Goal: Task Accomplishment & Management: Manage account settings

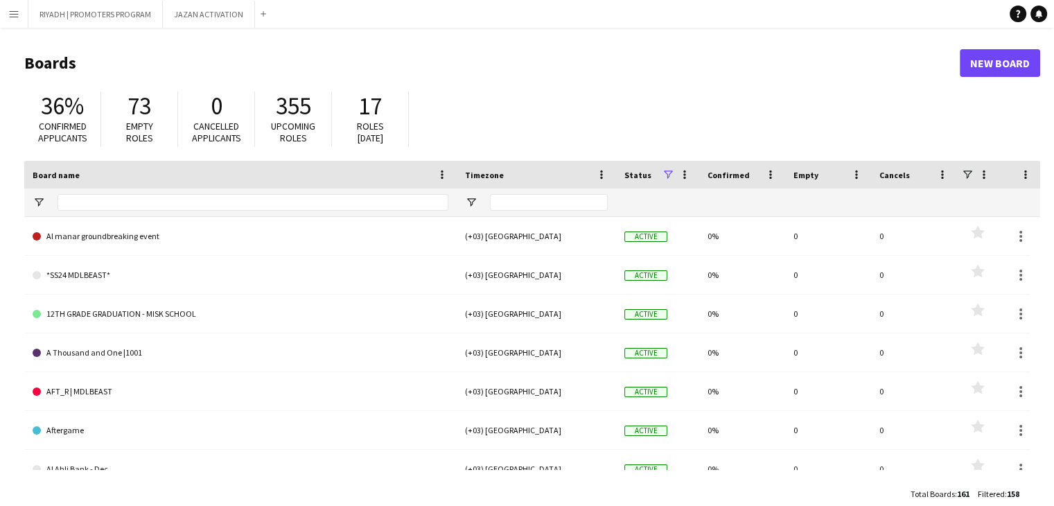
click at [19, 15] on app-icon "Menu" at bounding box center [13, 13] width 11 height 11
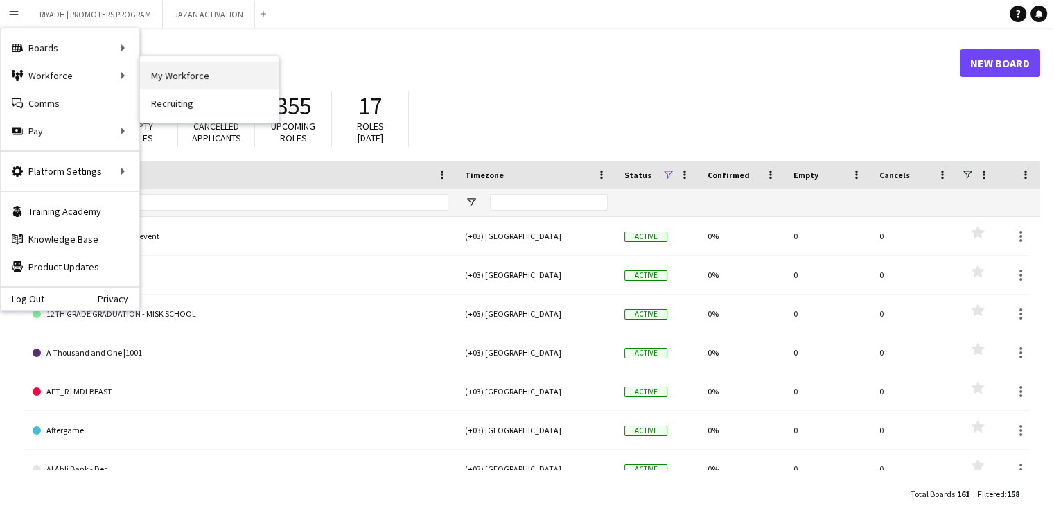
click at [172, 82] on link "My Workforce" at bounding box center [209, 76] width 139 height 28
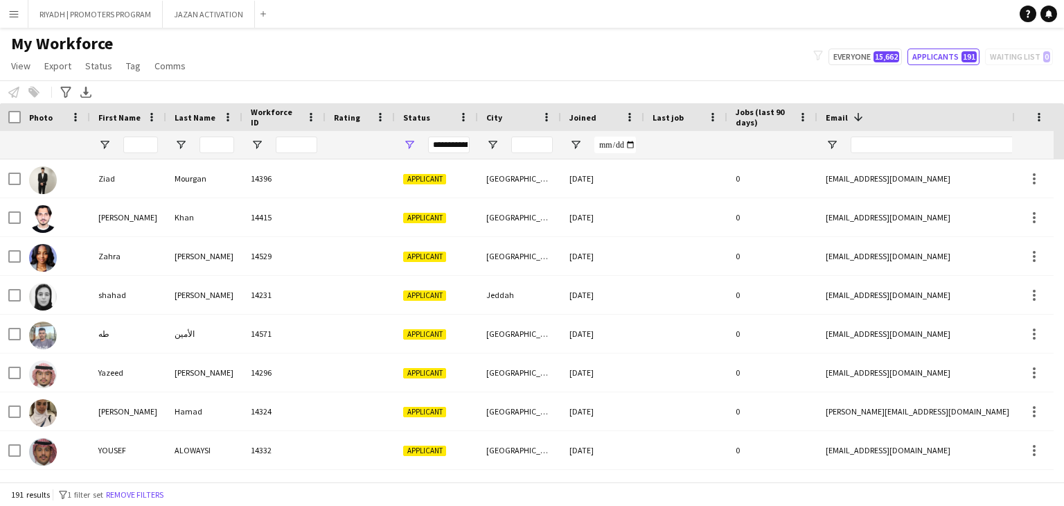
click at [17, 24] on button "Menu" at bounding box center [14, 14] width 28 height 28
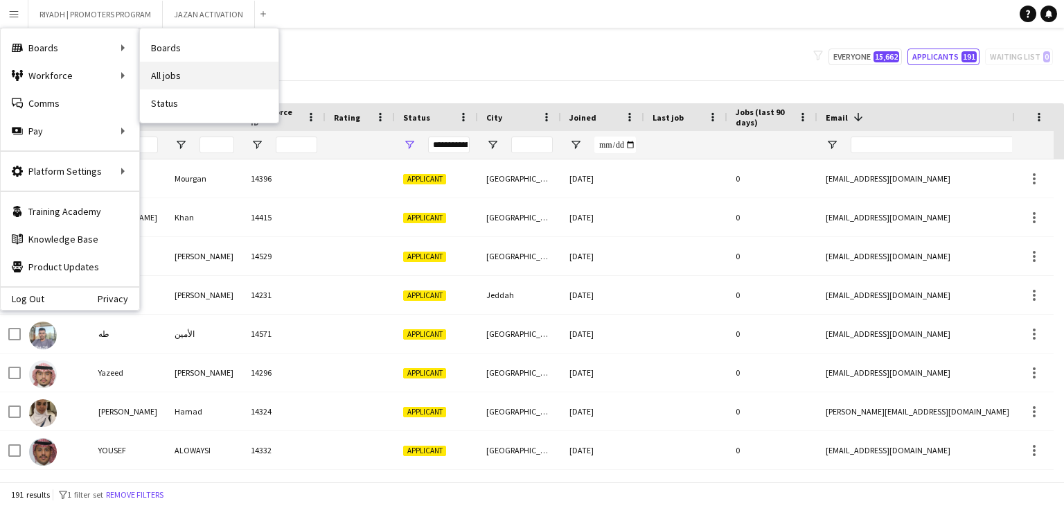
click at [177, 72] on link "All jobs" at bounding box center [209, 76] width 139 height 28
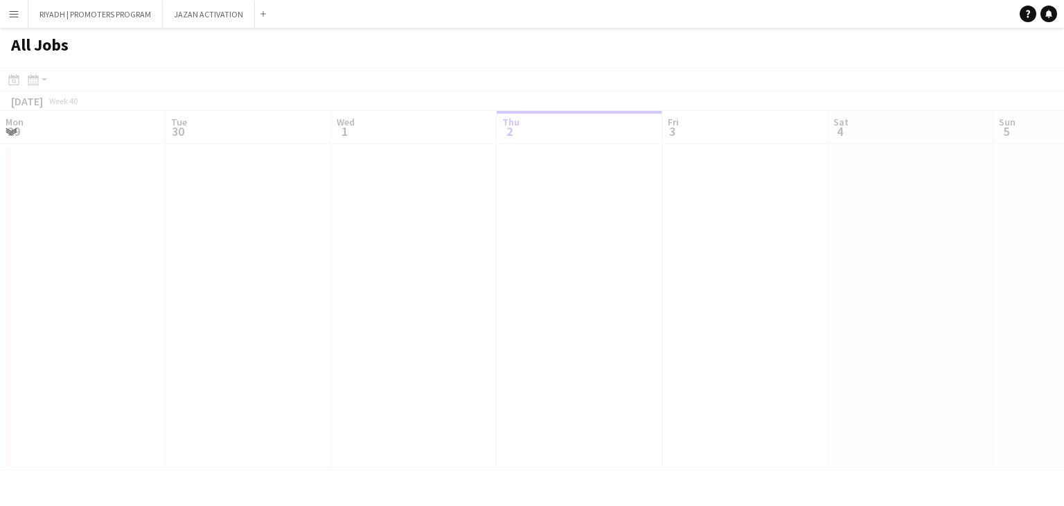
scroll to position [0, 331]
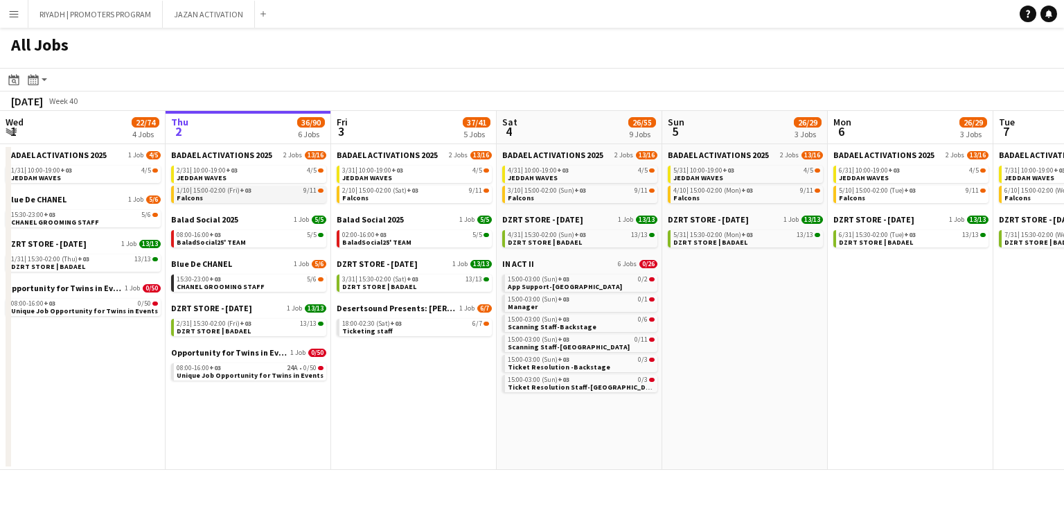
click at [254, 197] on link "1/10 | 15:00-02:00 (Fri) +03 9/11 Falcons" at bounding box center [250, 194] width 147 height 16
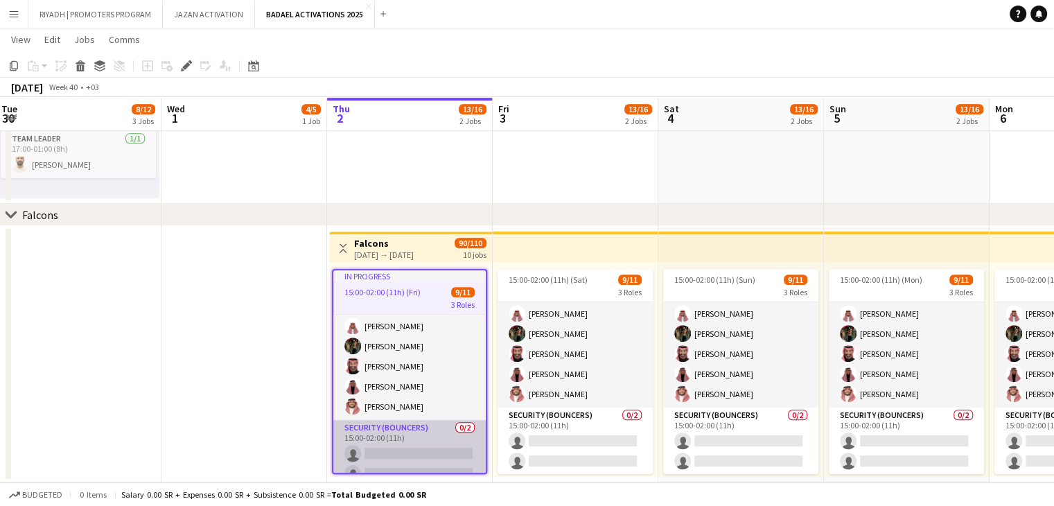
click at [434, 402] on app-card-role "PROMOTER 8/8 15:00-02:00 (11h) Hind🕊 Al amer Ghada Saad Rawan Omar Omar Fahad H…" at bounding box center [409, 326] width 152 height 188
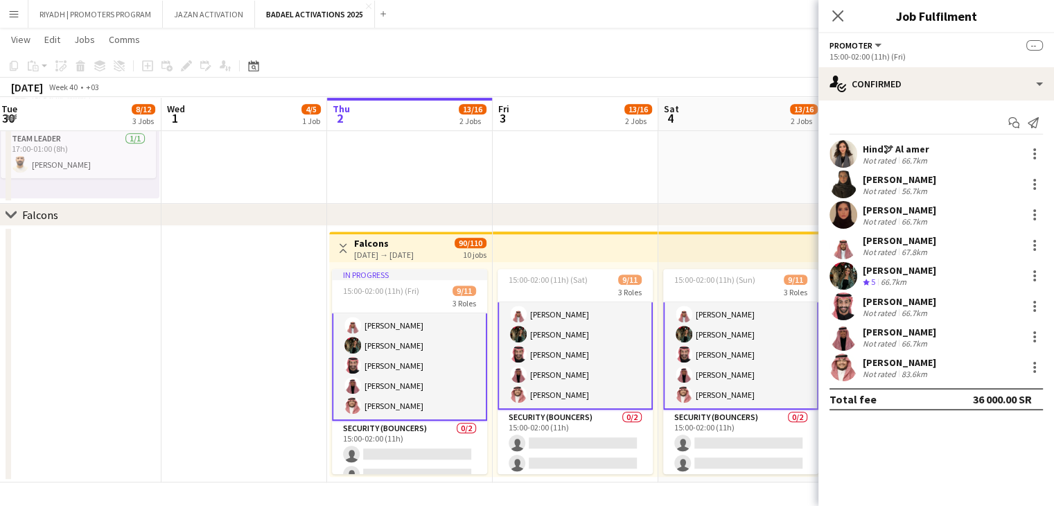
click at [846, 150] on app-user-avatar at bounding box center [843, 154] width 28 height 28
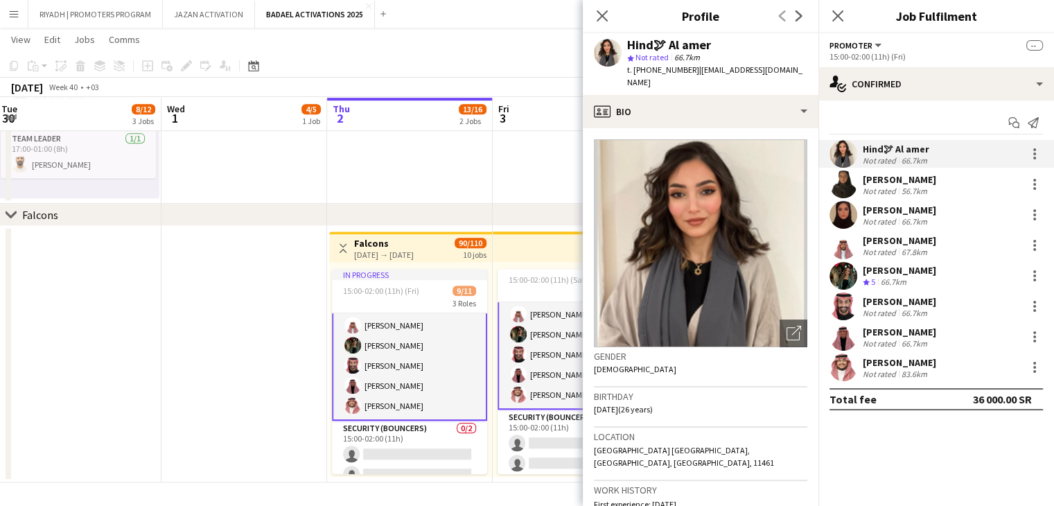
click at [841, 184] on app-user-avatar at bounding box center [843, 184] width 28 height 28
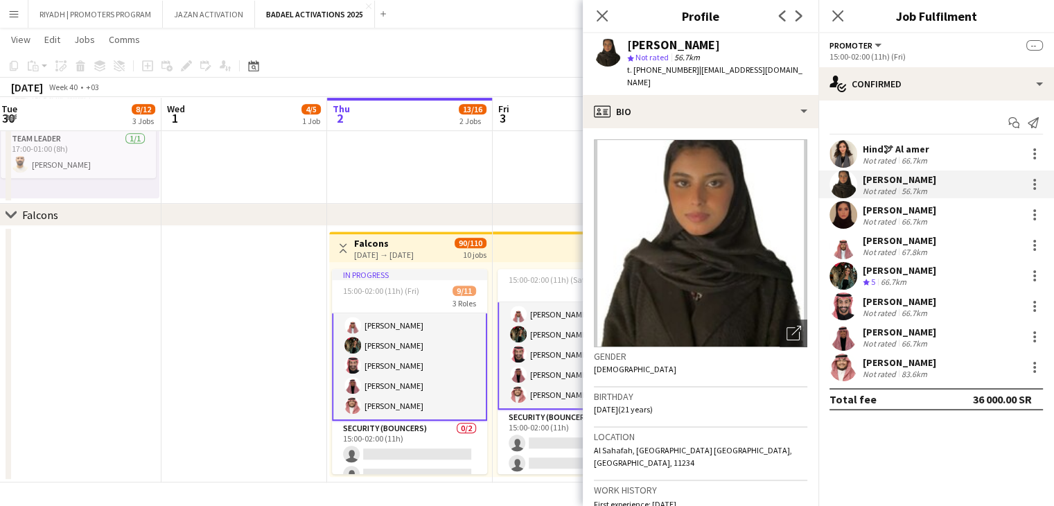
click at [845, 219] on app-user-avatar at bounding box center [843, 215] width 28 height 28
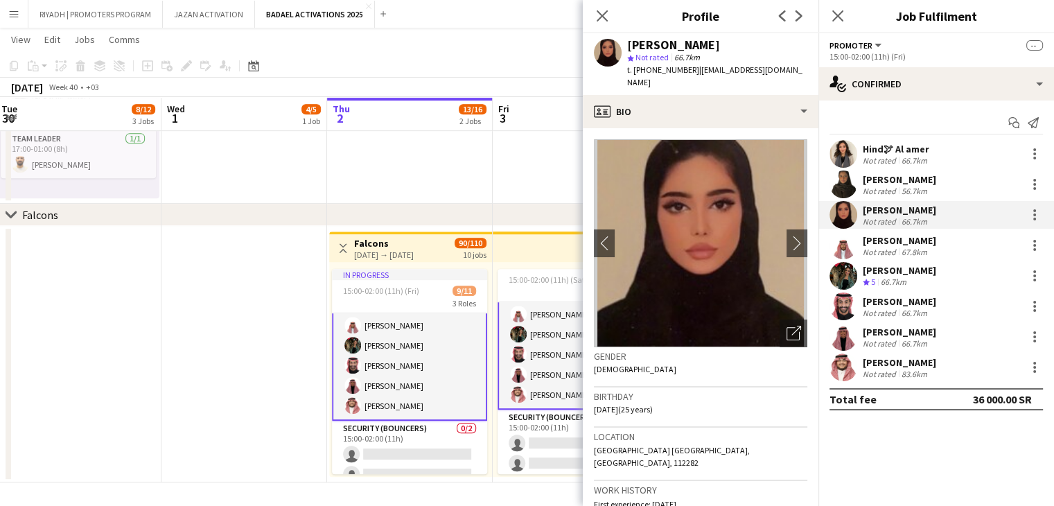
click at [844, 248] on app-user-avatar at bounding box center [843, 245] width 28 height 28
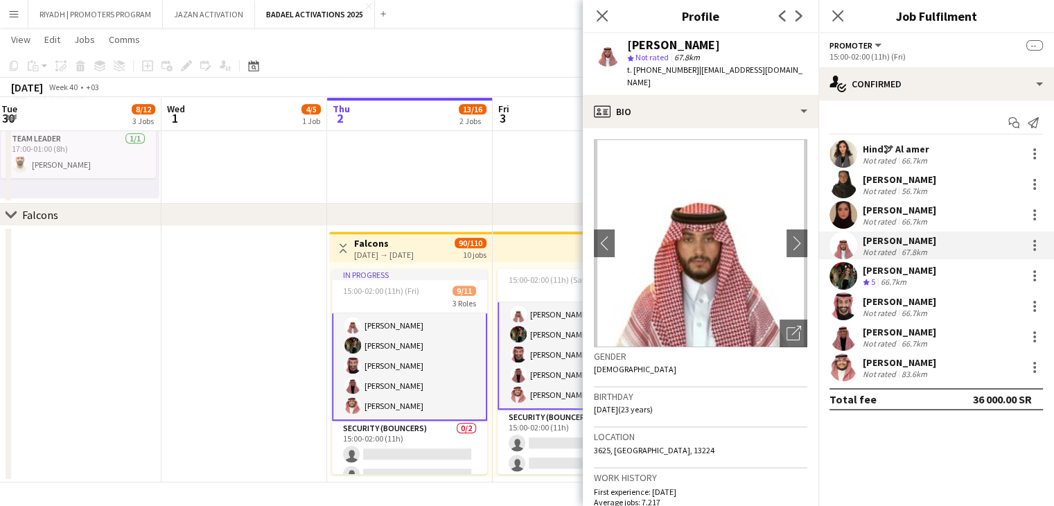
click at [841, 280] on app-user-avatar at bounding box center [843, 276] width 28 height 28
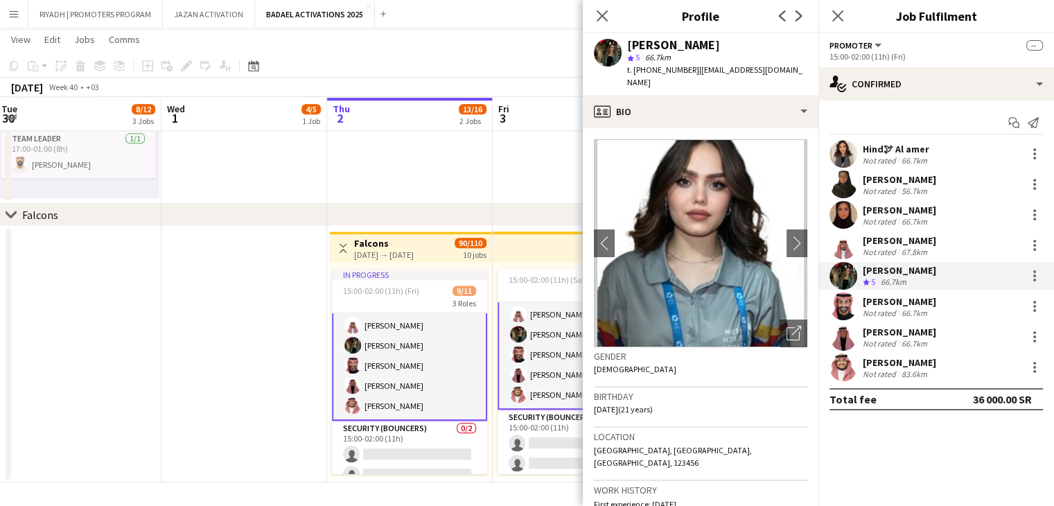
click at [842, 302] on app-user-avatar at bounding box center [843, 306] width 28 height 28
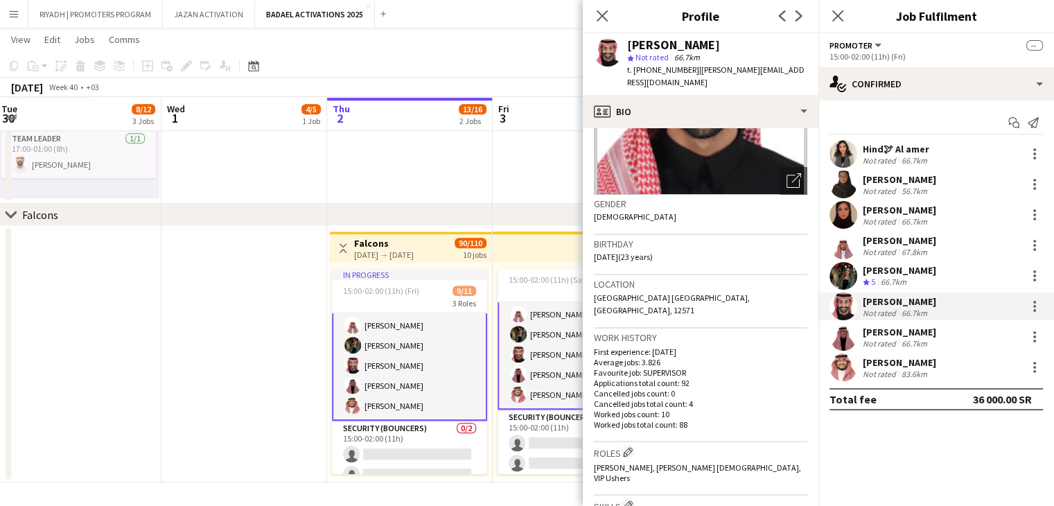
click at [843, 342] on app-user-avatar at bounding box center [843, 337] width 28 height 28
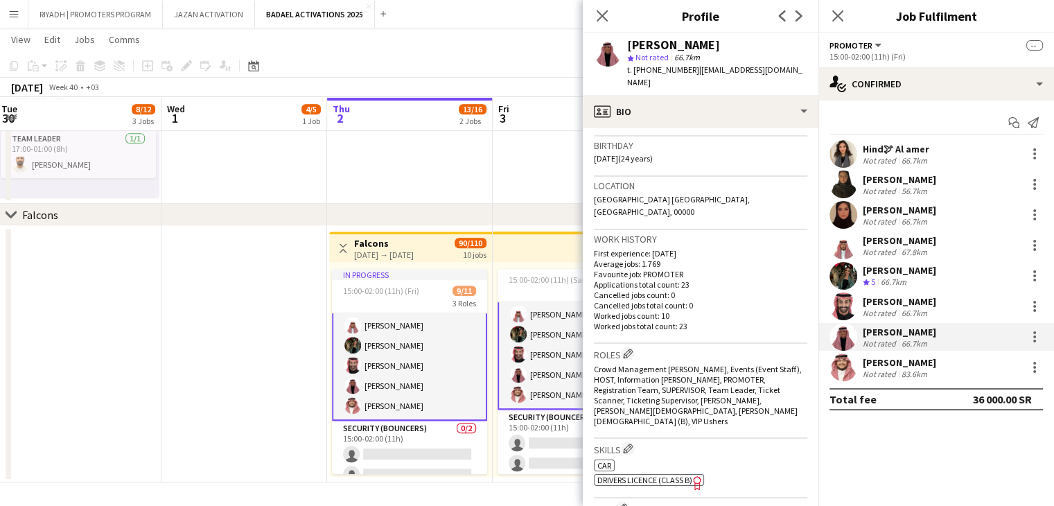
click at [837, 371] on app-user-avatar at bounding box center [843, 367] width 28 height 28
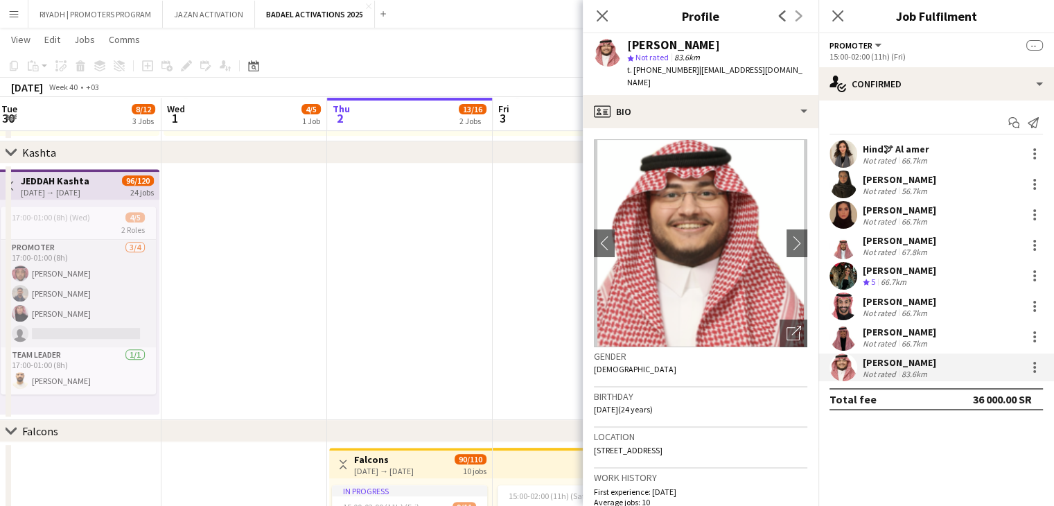
click at [600, 26] on div "Close pop-in" at bounding box center [602, 16] width 39 height 32
click at [599, 3] on div "Close pop-in" at bounding box center [602, 16] width 39 height 32
click at [843, 23] on app-icon "Close pop-in" at bounding box center [838, 16] width 20 height 20
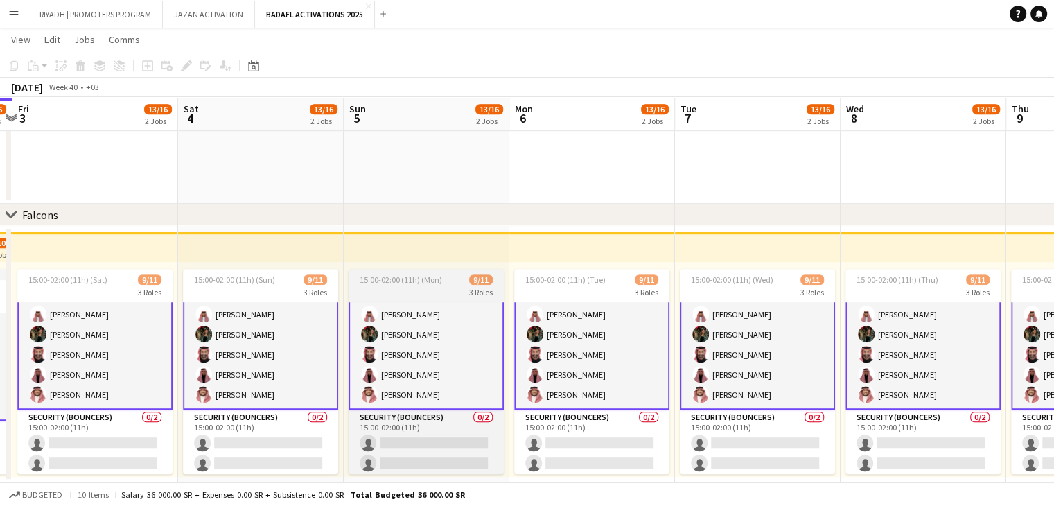
click at [682, 378] on app-card-role "PROMOTER 8/8 15:00-02:00 (11h) Hind🕊 Al amer Ghada Saad Rawan Omar Omar Fahad H…" at bounding box center [757, 314] width 155 height 191
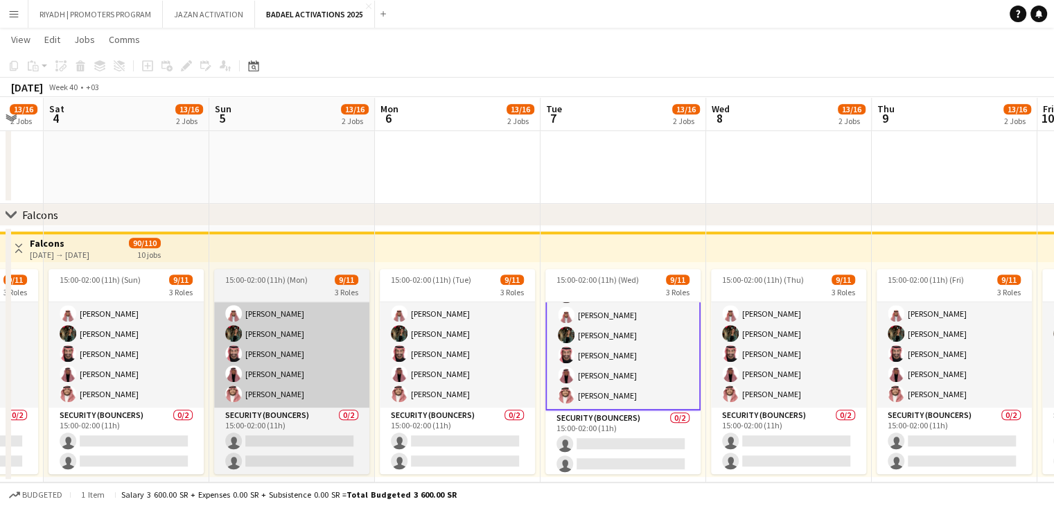
click at [682, 378] on app-card-role "PROMOTER 8/8 15:00-02:00 (11h) Hind🕊 Al amer Ghada Saad Rawan Omar Omar Fahad H…" at bounding box center [622, 315] width 155 height 191
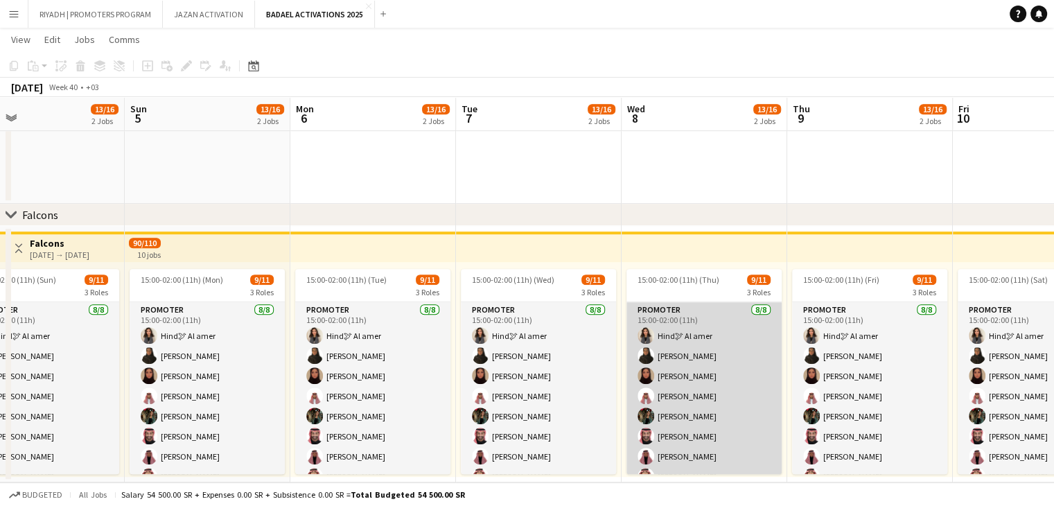
click at [687, 395] on app-card-role "PROMOTER 8/8 15:00-02:00 (11h) Hind🕊 Al amer Ghada Saad Rawan Omar Omar Fahad H…" at bounding box center [703, 396] width 155 height 188
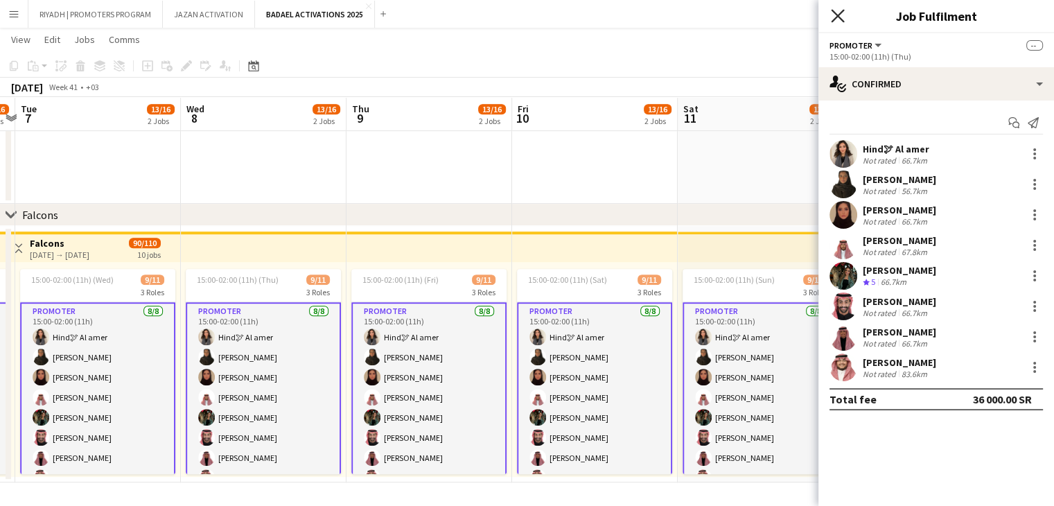
click at [838, 19] on icon "Close pop-in" at bounding box center [837, 15] width 13 height 13
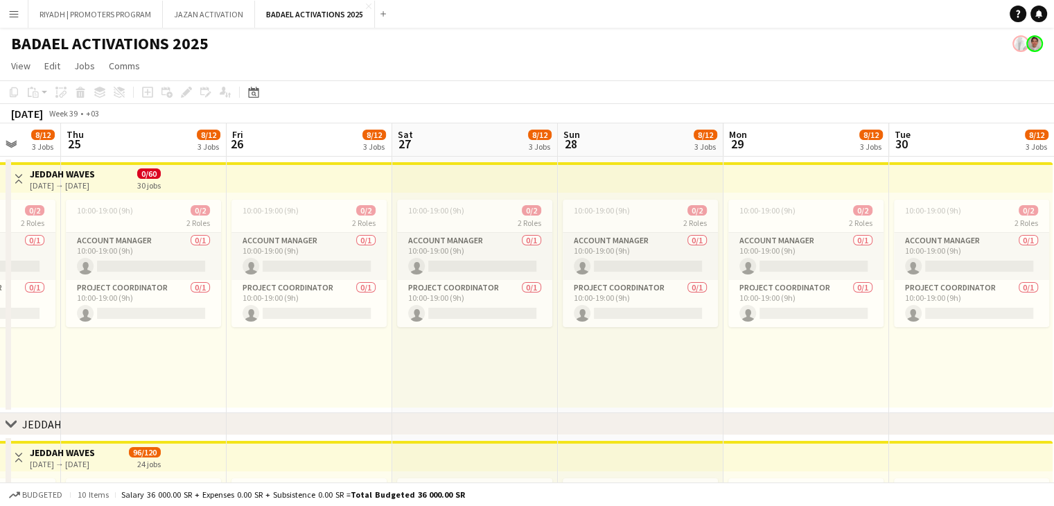
click at [17, 9] on app-icon "Menu" at bounding box center [13, 13] width 11 height 11
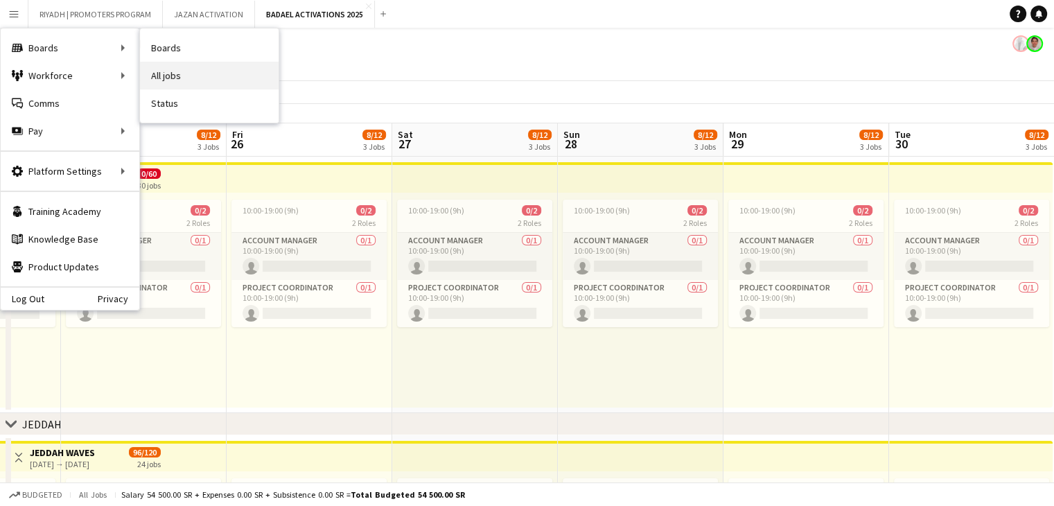
click at [180, 72] on link "All jobs" at bounding box center [209, 76] width 139 height 28
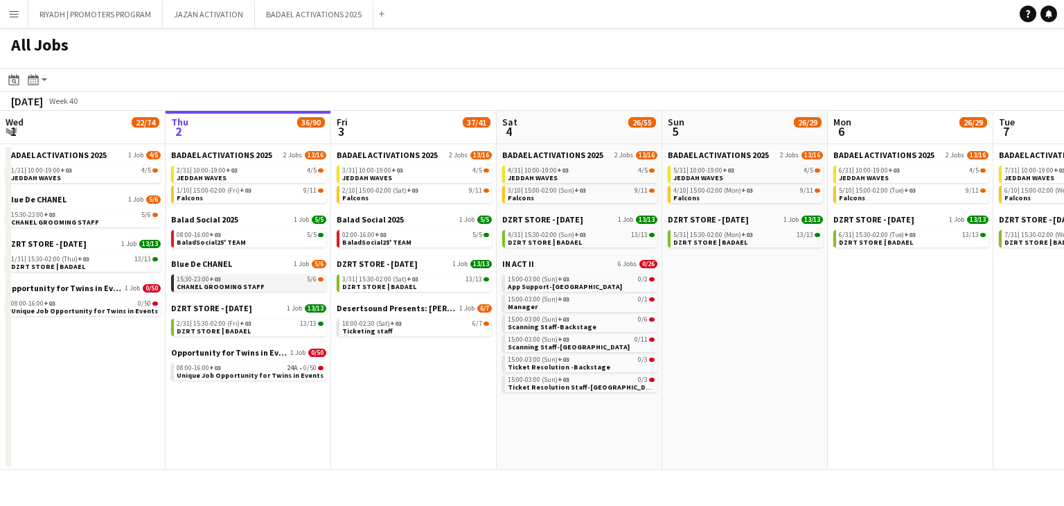
click at [305, 286] on link "15:30-23:00 +03 5/6 CHANEL GROOMING STAFF" at bounding box center [250, 282] width 147 height 16
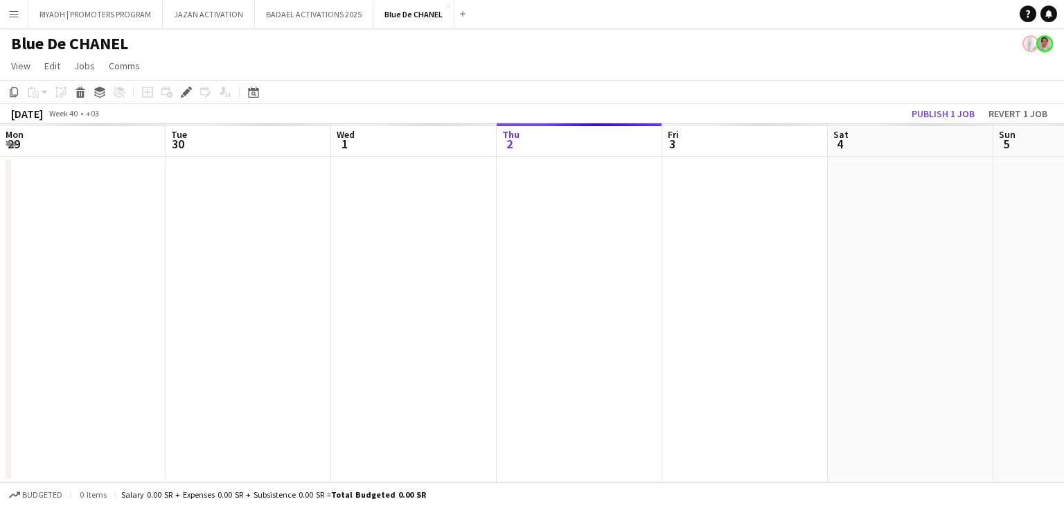
scroll to position [0, 477]
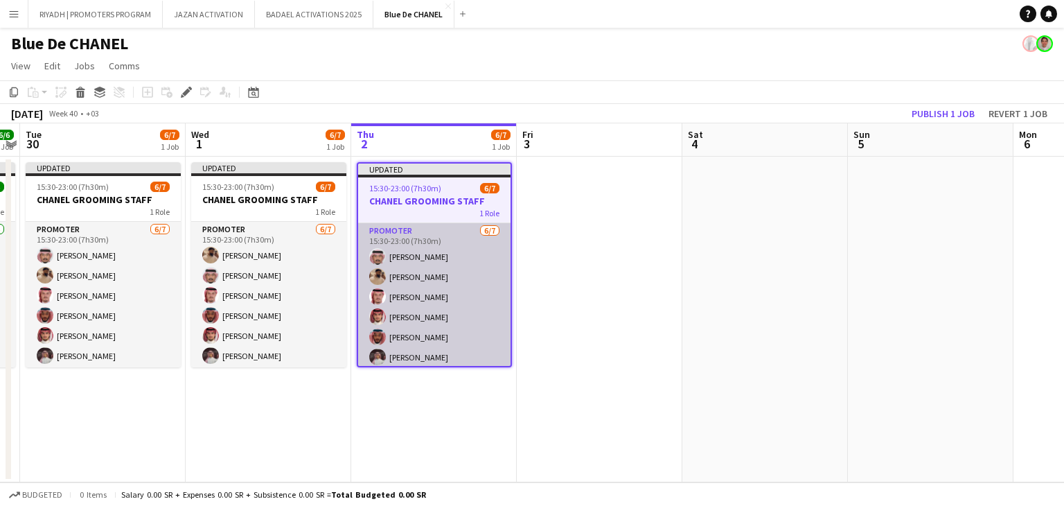
click at [452, 331] on app-card-role "PROMOTER [DATE] 15:30-23:00 (7h30m) [PERSON_NAME] [PERSON_NAME] [PERSON_NAME] […" at bounding box center [434, 307] width 152 height 168
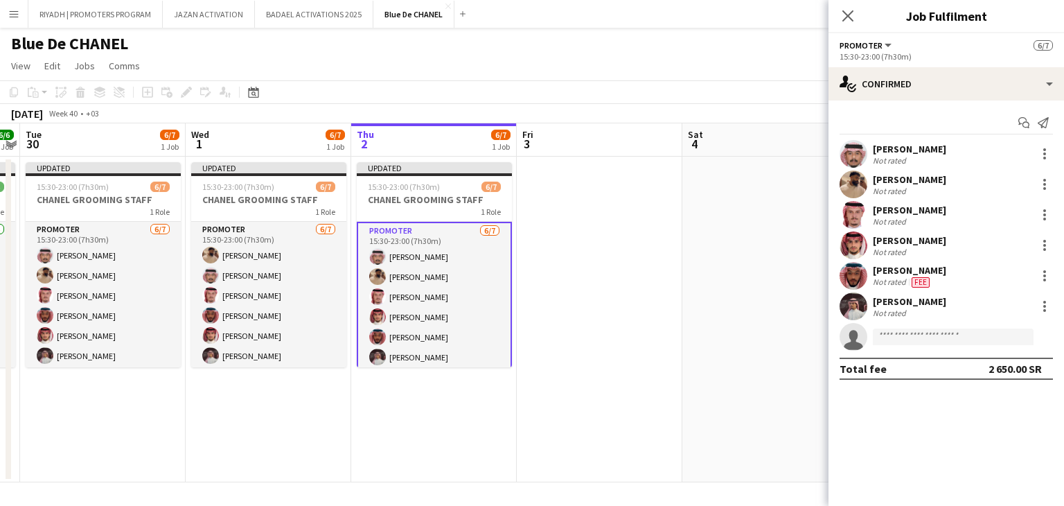
click at [850, 155] on app-user-avatar at bounding box center [854, 154] width 28 height 28
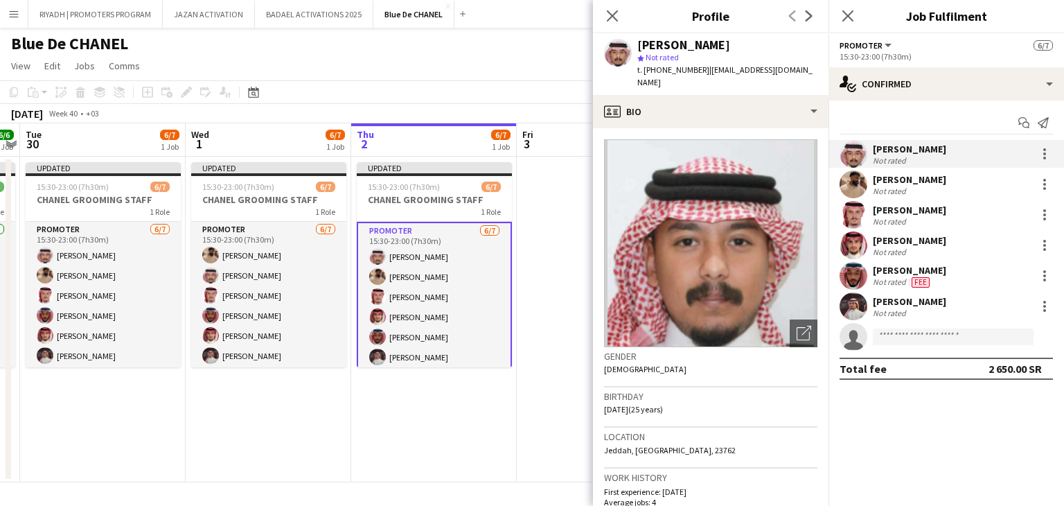
click at [849, 186] on app-user-avatar at bounding box center [854, 184] width 28 height 28
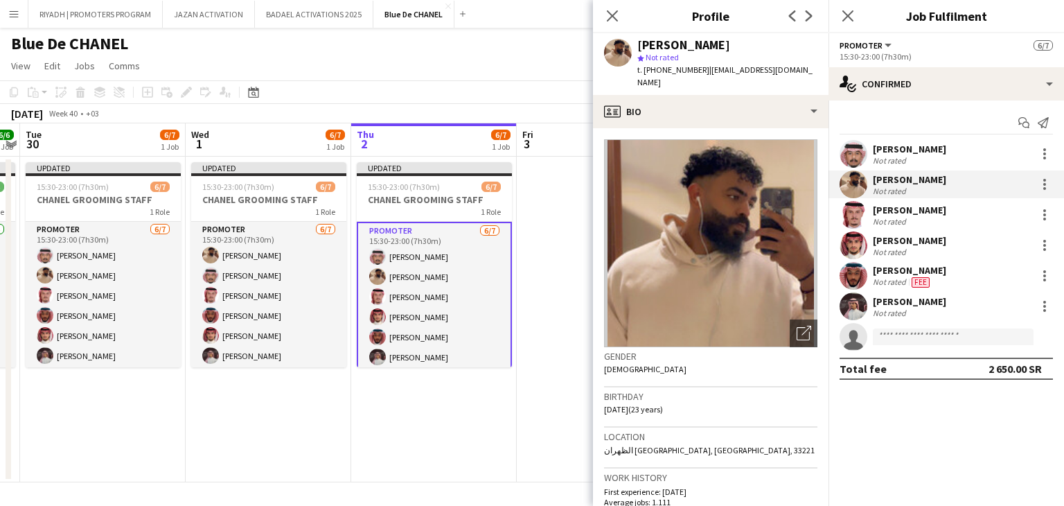
click at [854, 216] on app-user-avatar at bounding box center [854, 215] width 28 height 28
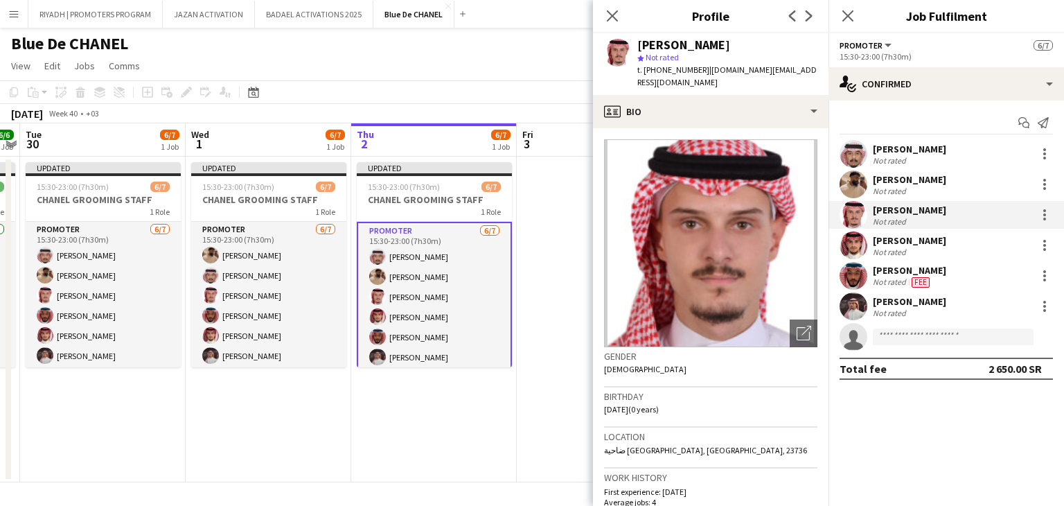
click at [858, 238] on app-user-avatar at bounding box center [854, 245] width 28 height 28
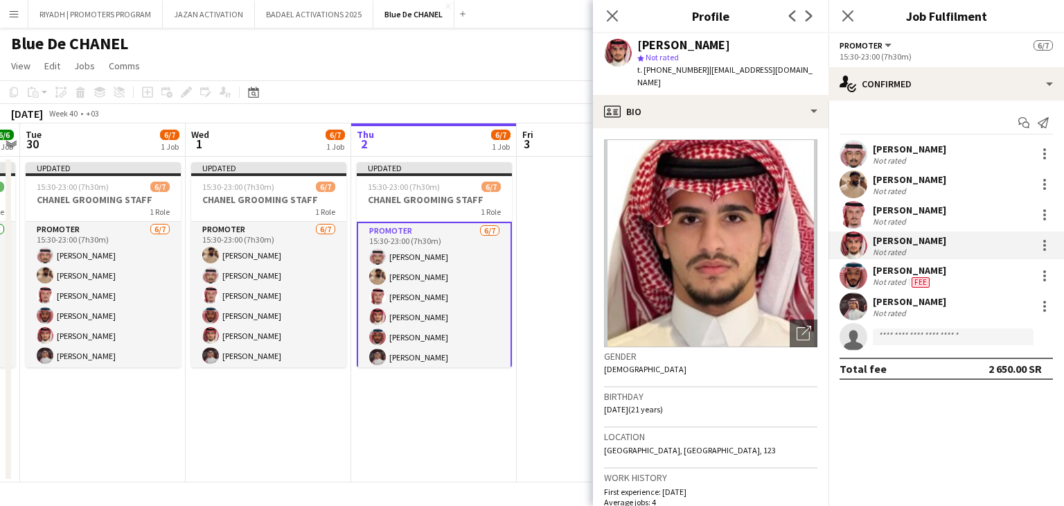
click at [860, 276] on app-user-avatar at bounding box center [854, 276] width 28 height 28
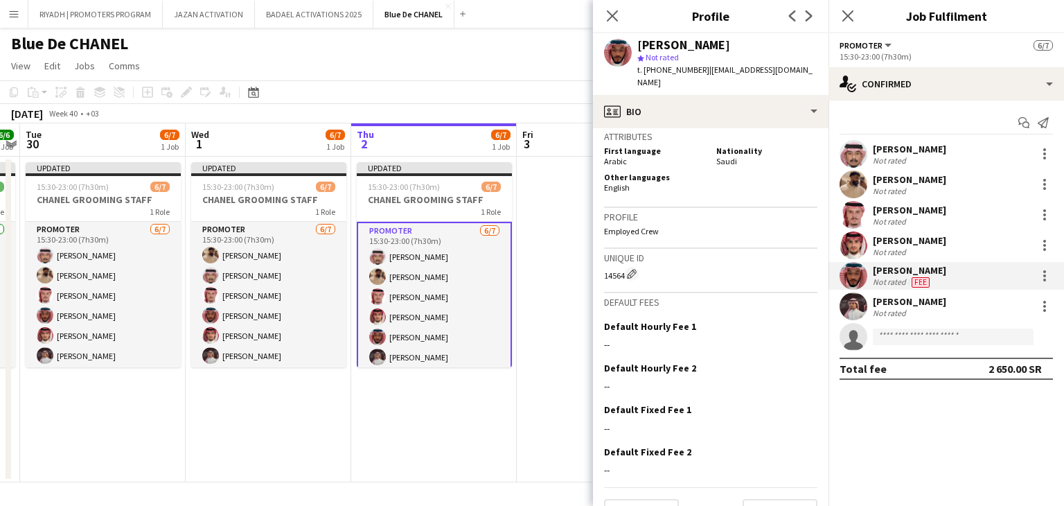
scroll to position [629, 0]
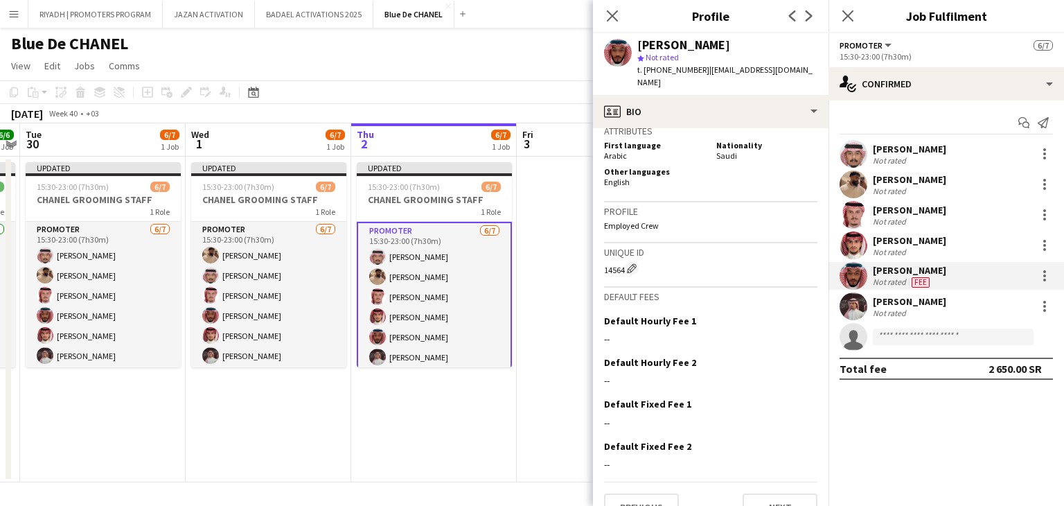
click at [853, 305] on app-user-avatar at bounding box center [854, 306] width 28 height 28
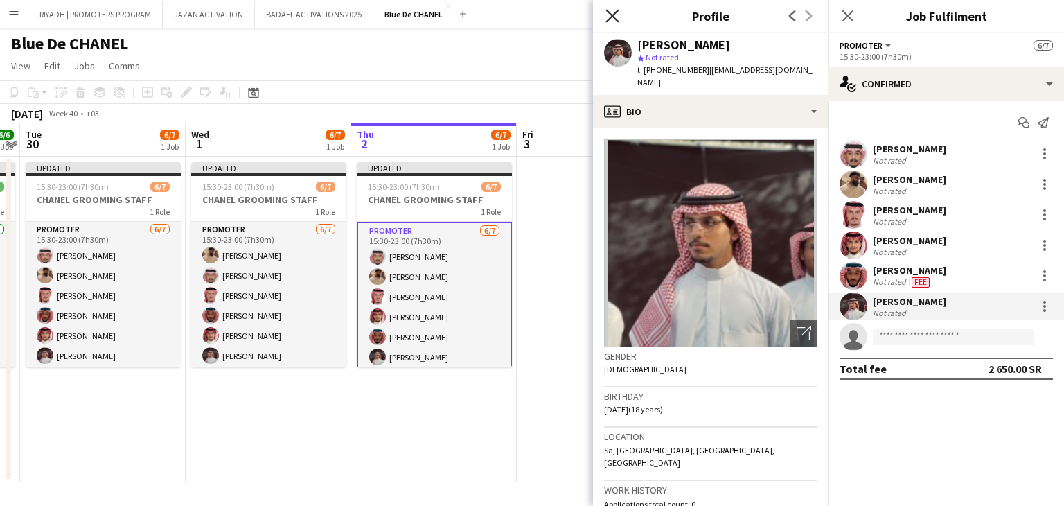
click at [611, 18] on icon "Close pop-in" at bounding box center [612, 15] width 13 height 13
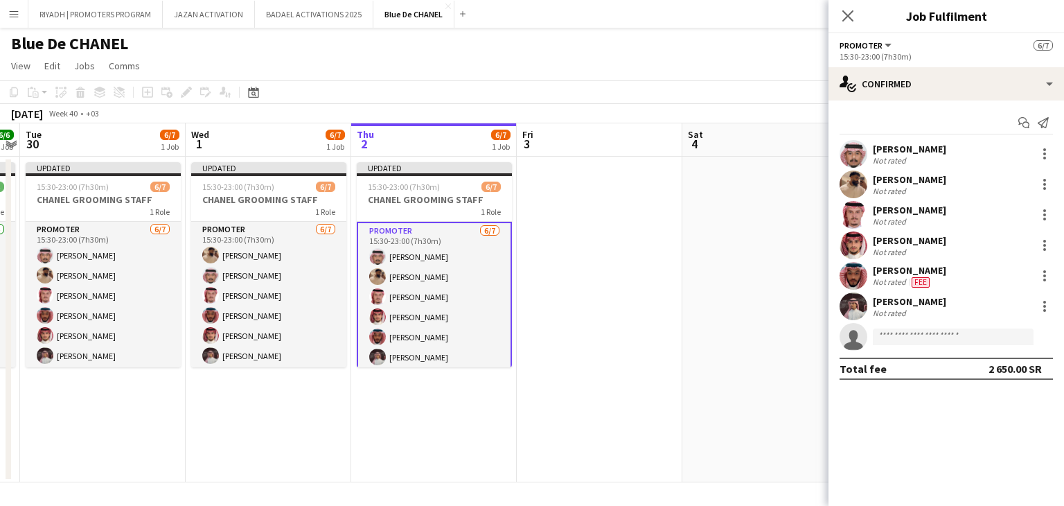
click at [848, 26] on div "Close pop-in" at bounding box center [848, 16] width 39 height 32
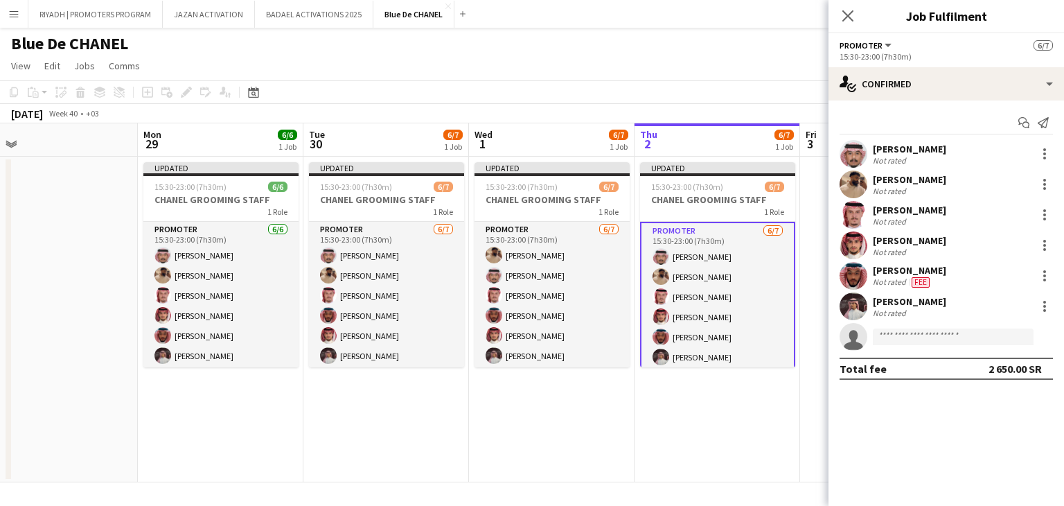
scroll to position [0, 353]
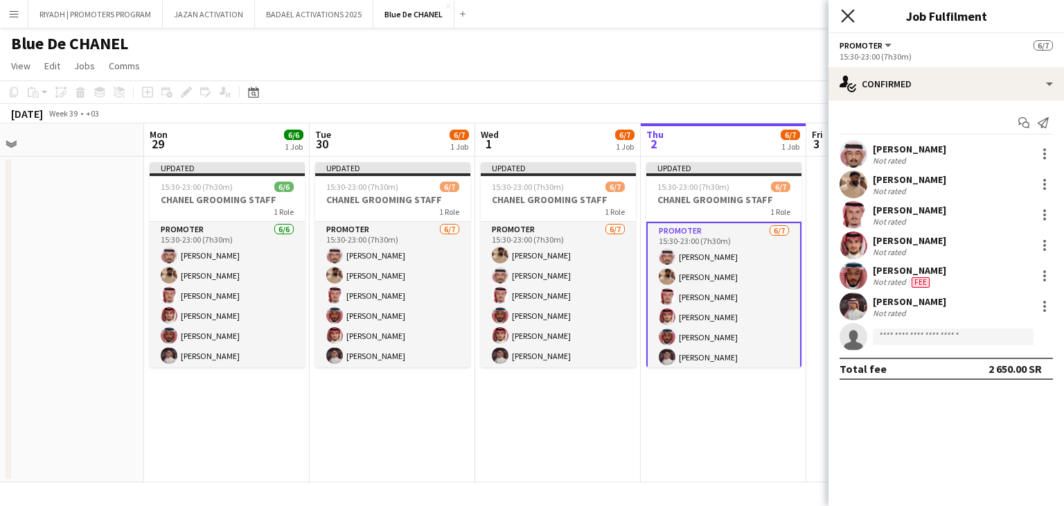
click at [847, 21] on icon "Close pop-in" at bounding box center [847, 15] width 13 height 13
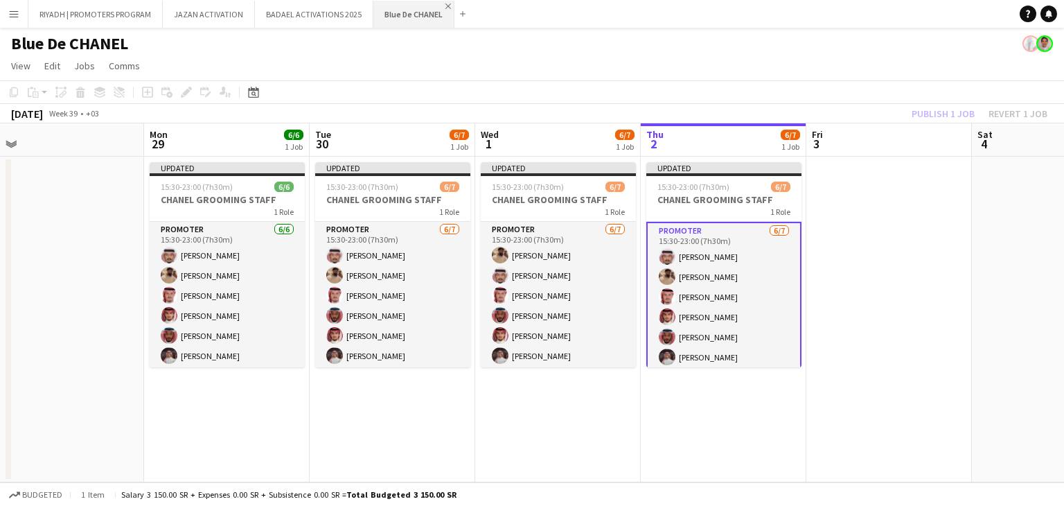
click at [446, 8] on app-icon "Close" at bounding box center [449, 6] width 6 height 6
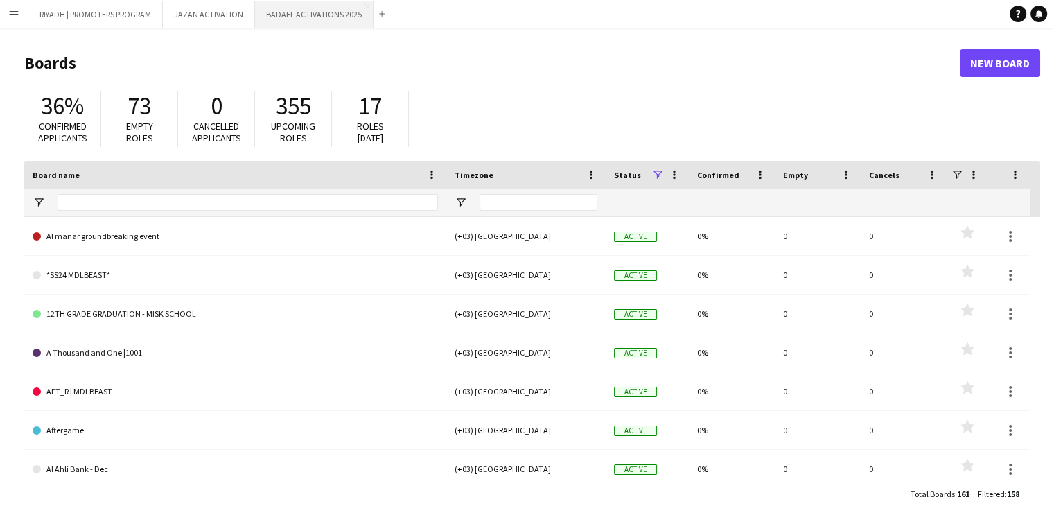
click at [349, 11] on button "BADAEL ACTIVATIONS 2025 Close" at bounding box center [314, 14] width 118 height 27
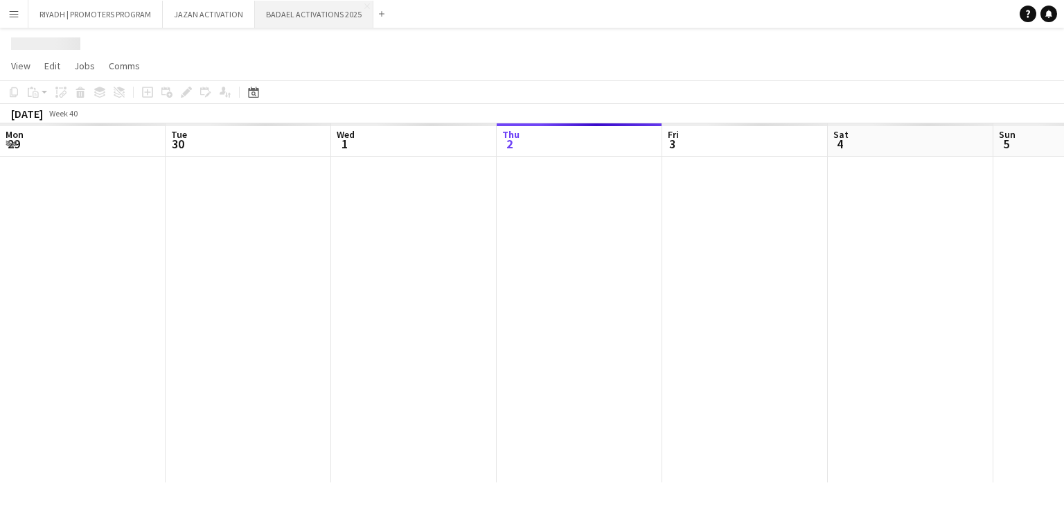
scroll to position [0, 331]
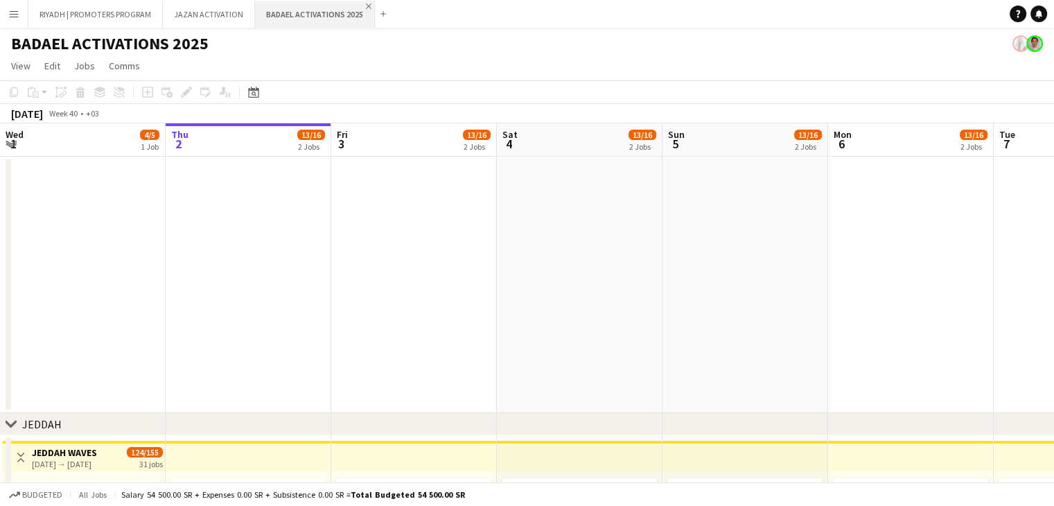
click at [366, 5] on app-icon "Close" at bounding box center [369, 6] width 6 height 6
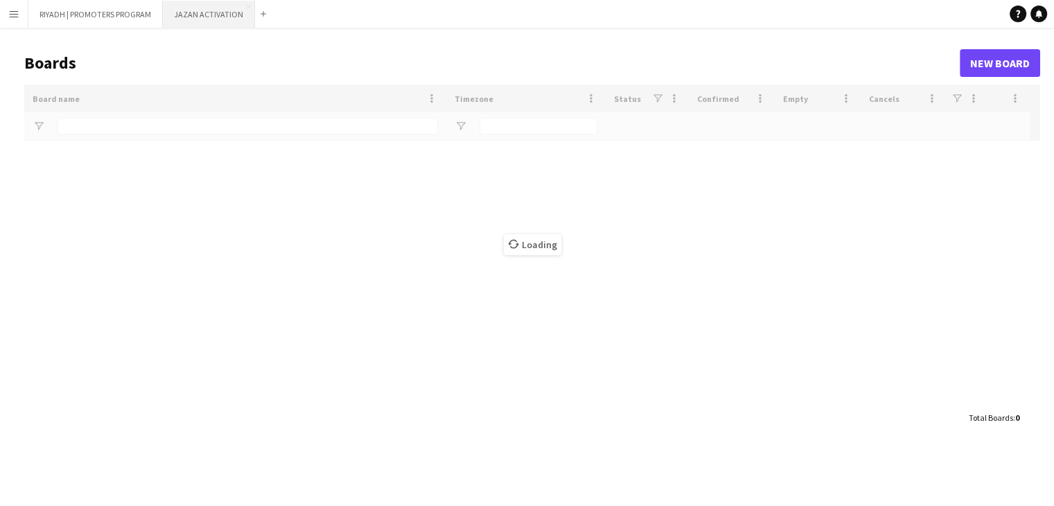
click at [239, 19] on button "JAZAN ACTIVATION Close" at bounding box center [209, 14] width 92 height 27
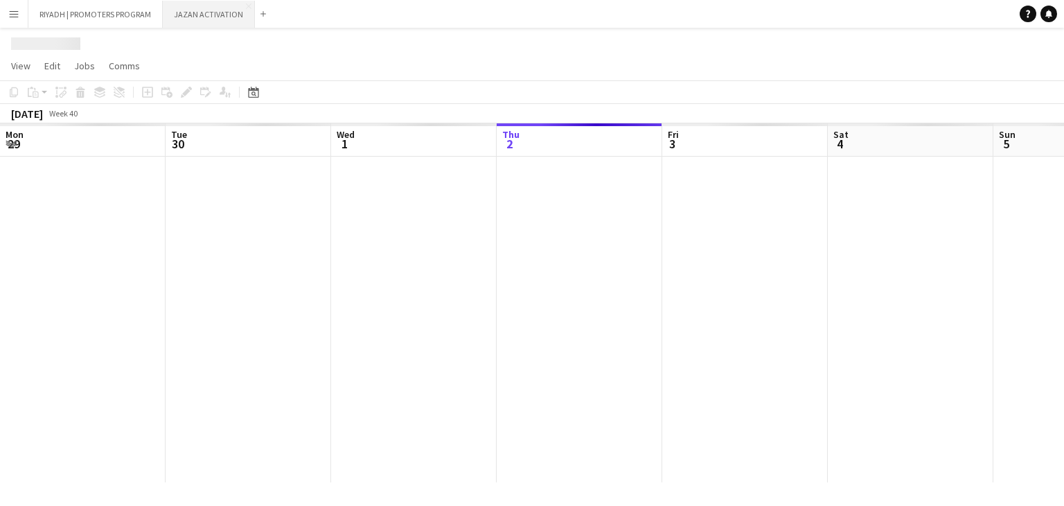
scroll to position [0, 331]
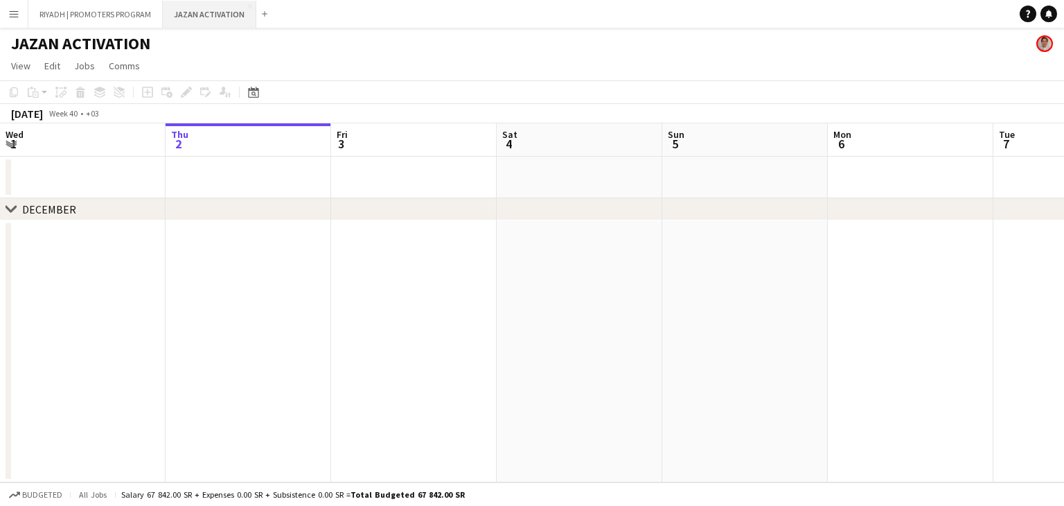
click at [246, 11] on button "JAZAN ACTIVATION Close" at bounding box center [210, 14] width 94 height 27
click at [247, 6] on app-icon "Close" at bounding box center [250, 6] width 6 height 6
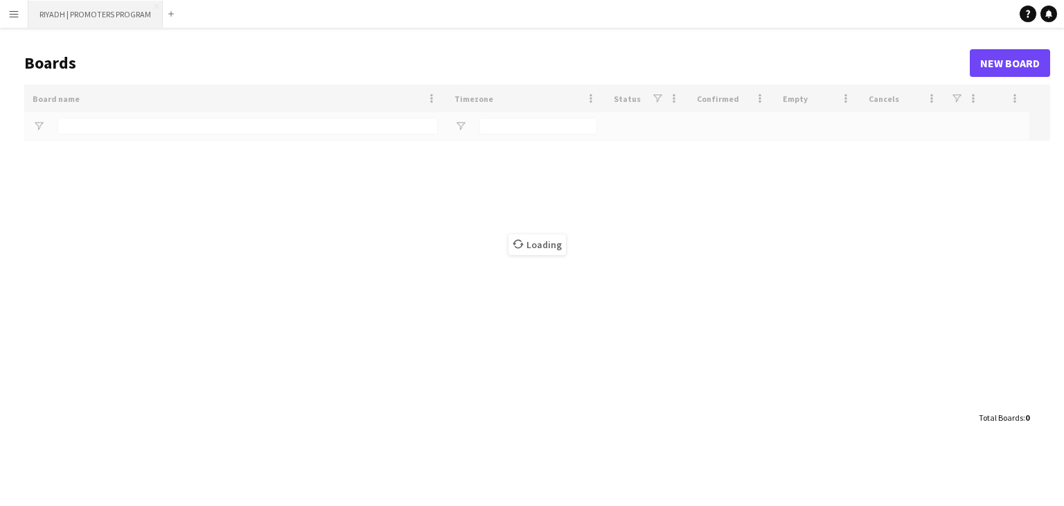
click at [116, 12] on button "RIYADH | PROMOTERS PROGRAM Close" at bounding box center [95, 14] width 134 height 27
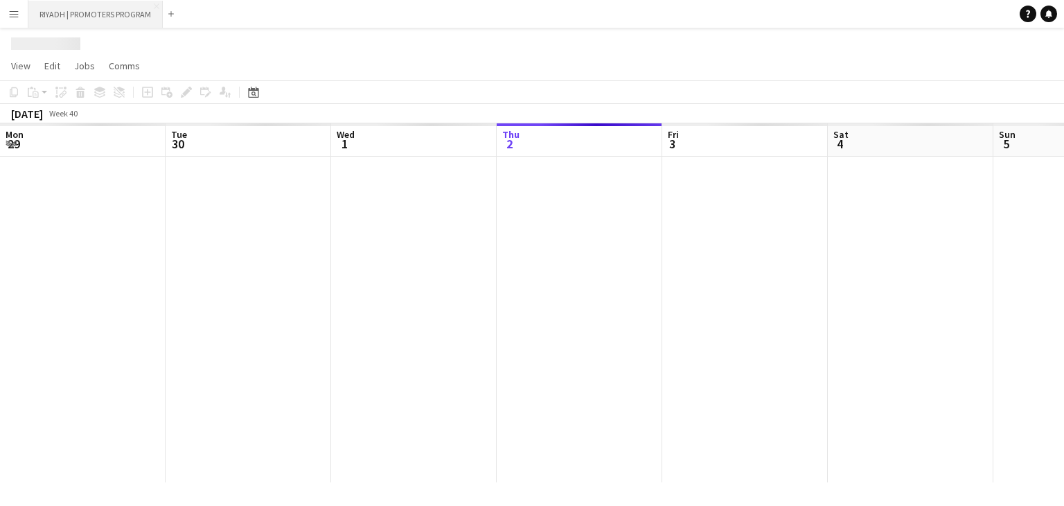
scroll to position [0, 331]
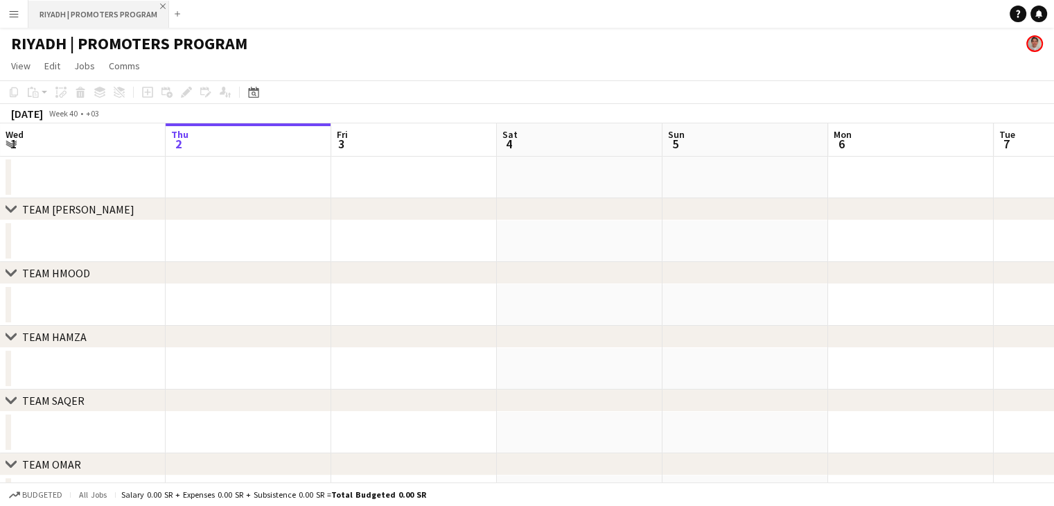
click at [161, 6] on app-icon "Close" at bounding box center [163, 6] width 6 height 6
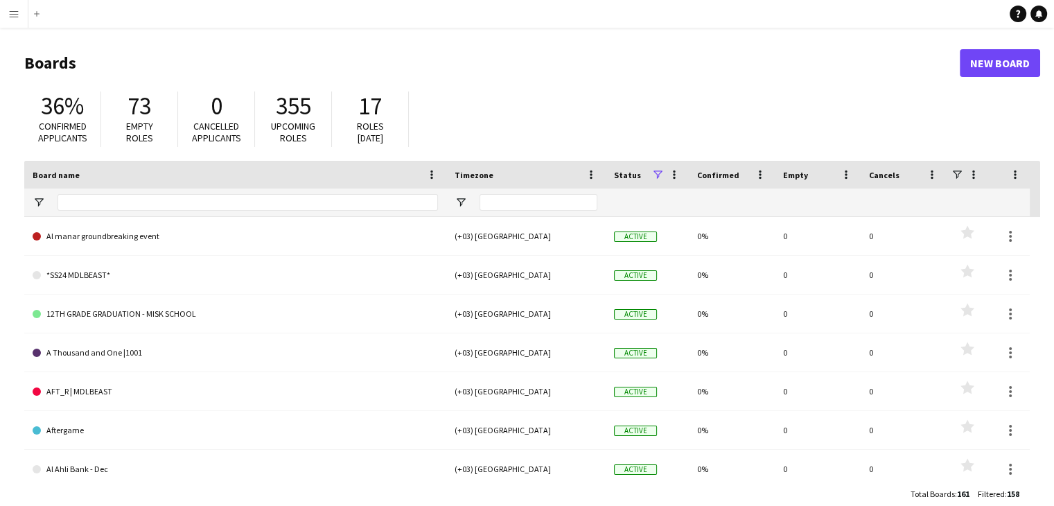
click at [17, 21] on button "Menu" at bounding box center [14, 14] width 28 height 28
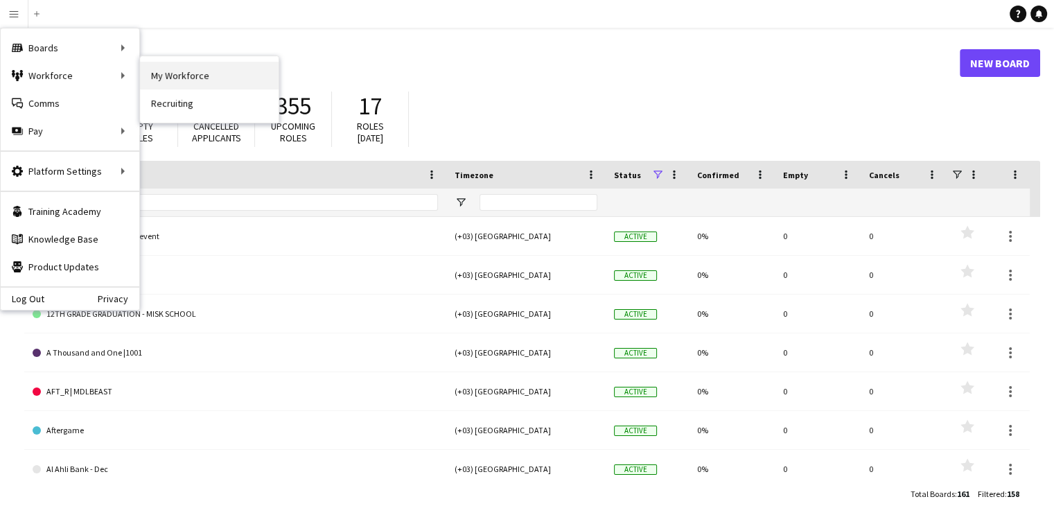
click at [202, 80] on link "My Workforce" at bounding box center [209, 76] width 139 height 28
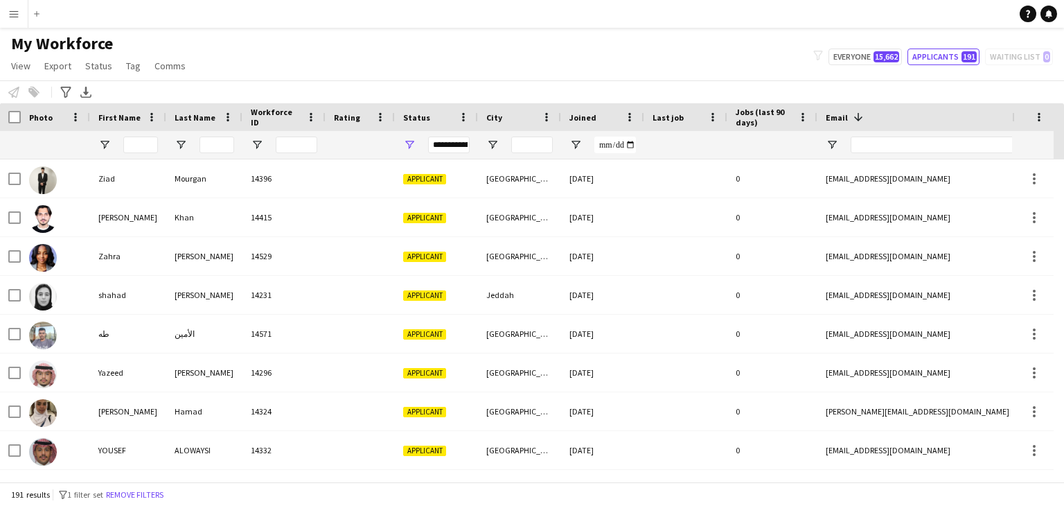
click at [16, 24] on button "Menu" at bounding box center [14, 14] width 28 height 28
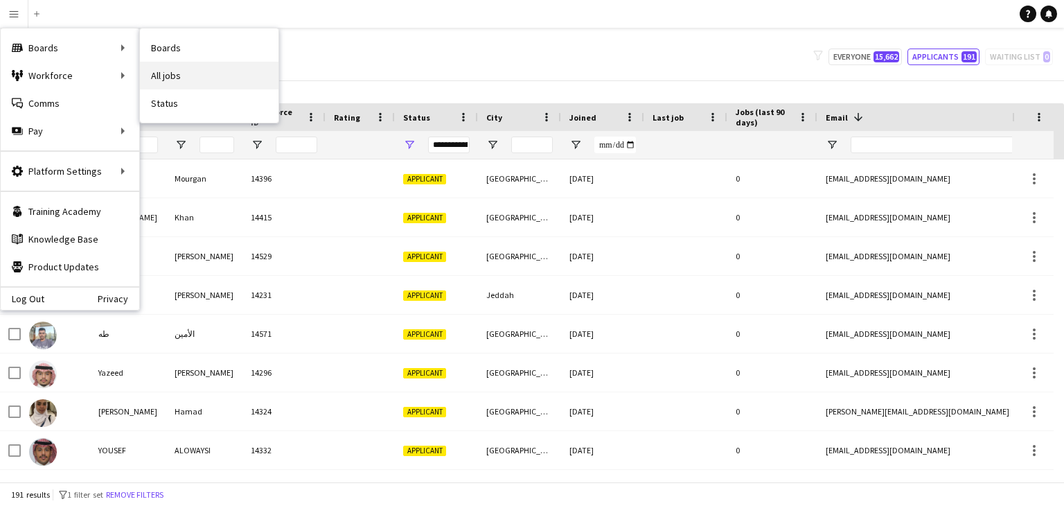
click at [189, 70] on link "All jobs" at bounding box center [209, 76] width 139 height 28
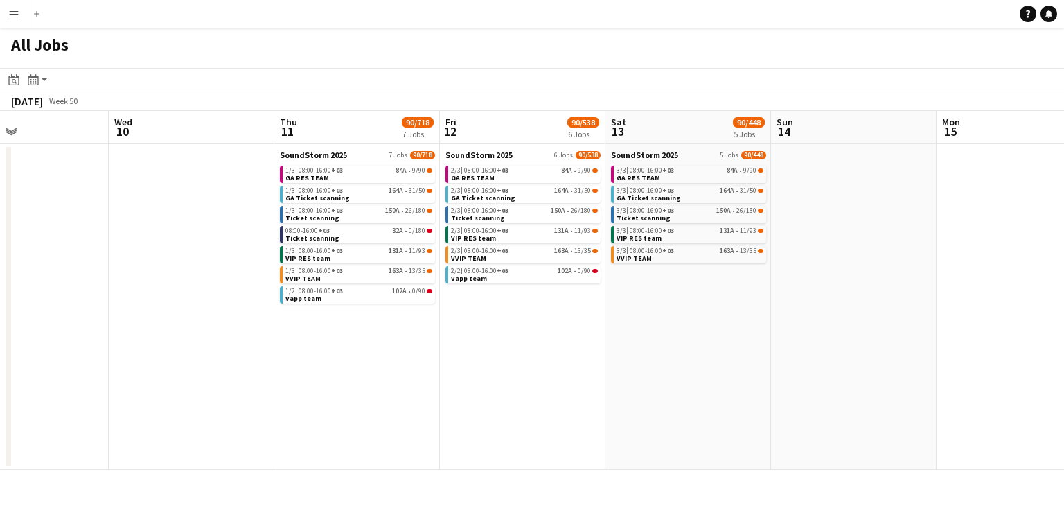
scroll to position [0, 553]
click at [471, 274] on span "Vapp team" at bounding box center [470, 278] width 36 height 9
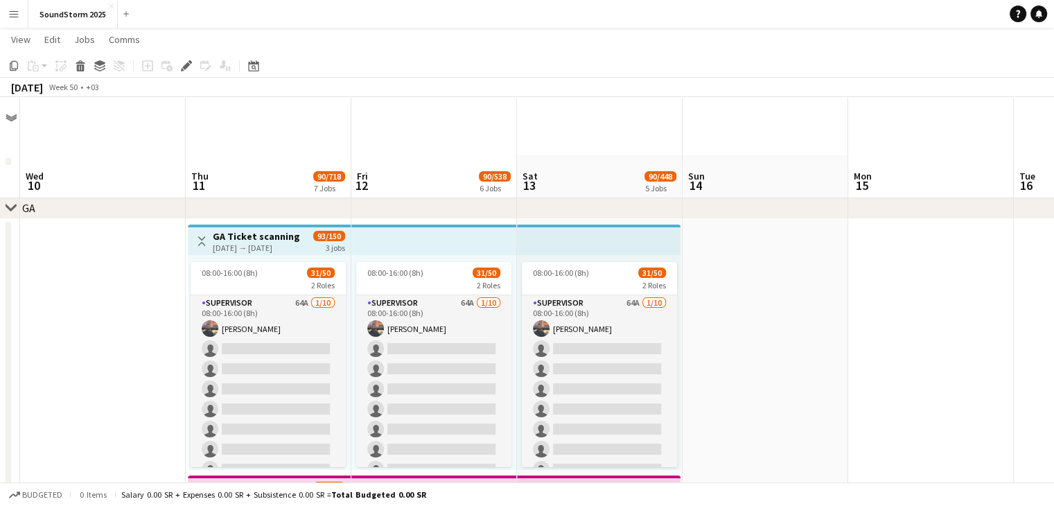
scroll to position [68, 0]
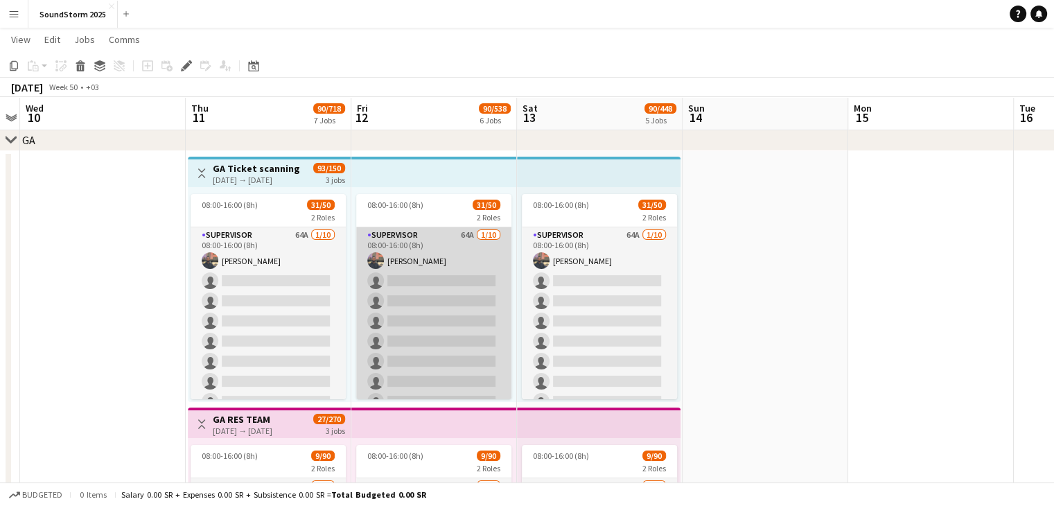
click at [375, 258] on app-user-avatar at bounding box center [375, 260] width 17 height 17
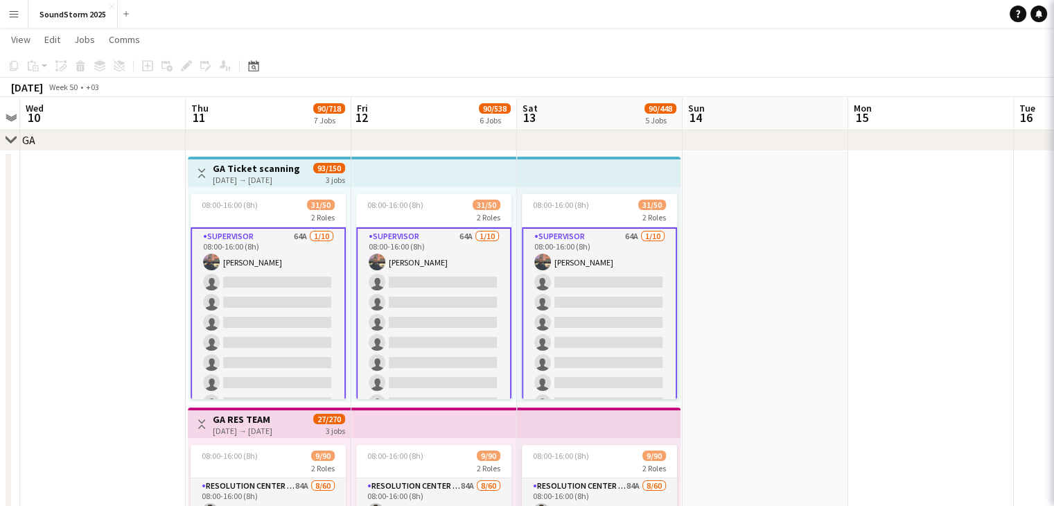
scroll to position [1, 0]
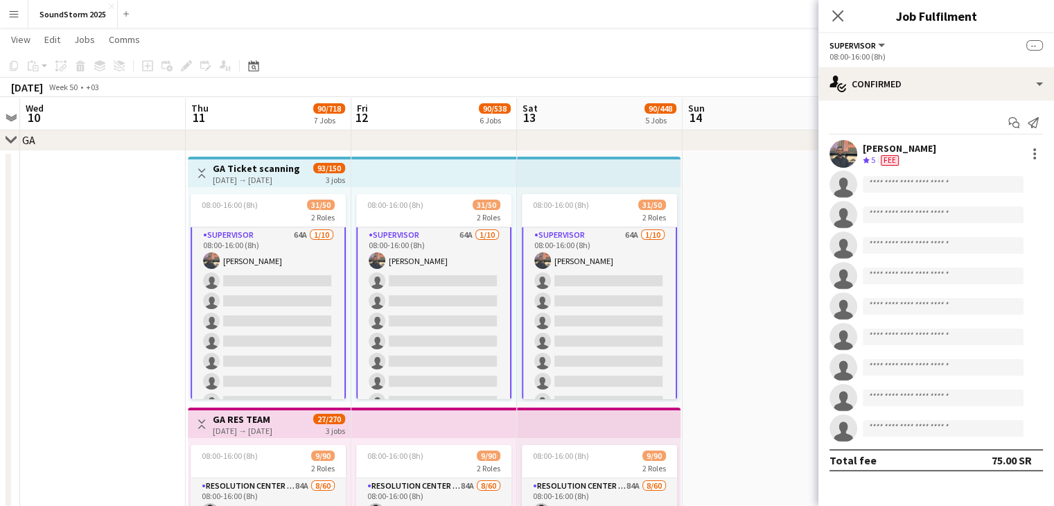
click at [842, 161] on app-user-avatar at bounding box center [843, 154] width 28 height 28
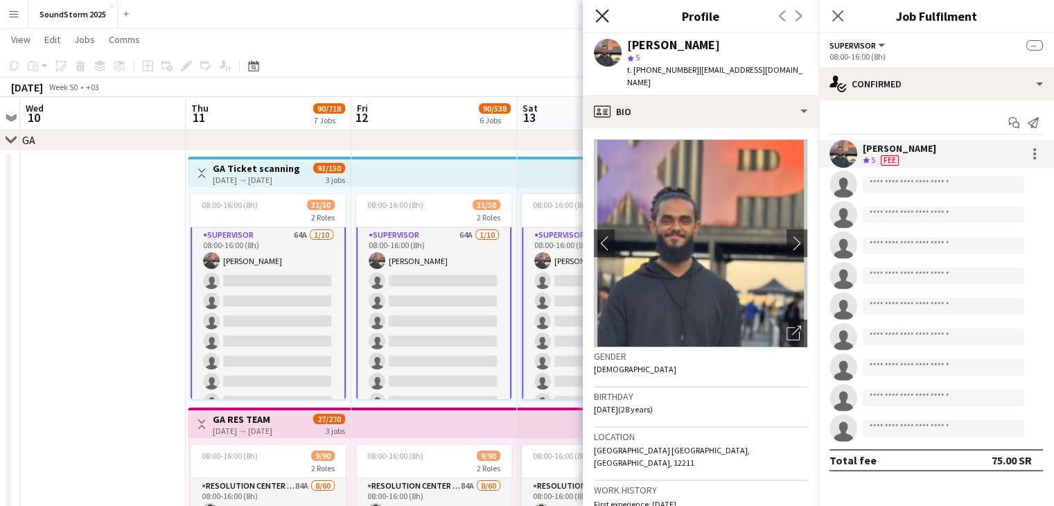
click at [597, 15] on icon "Close pop-in" at bounding box center [601, 15] width 13 height 13
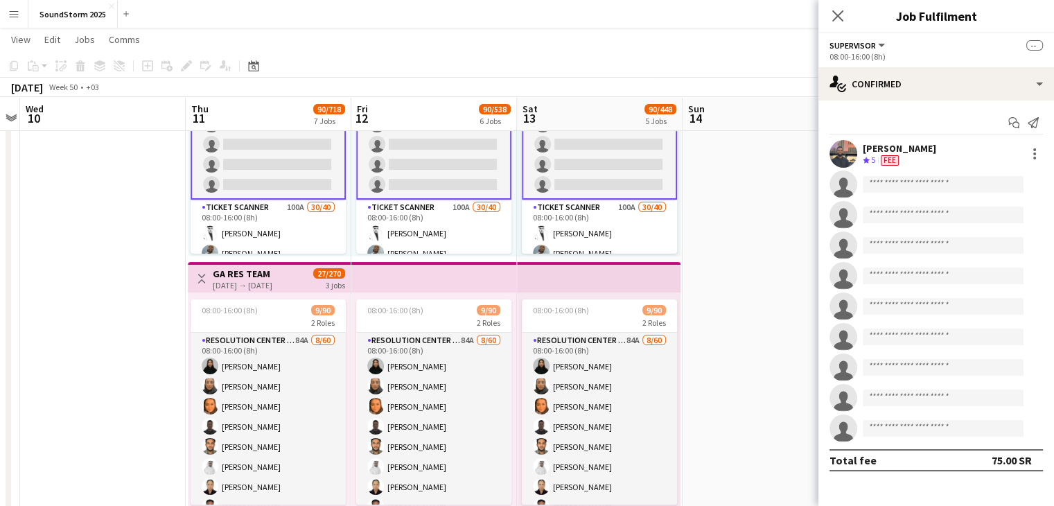
scroll to position [117, 0]
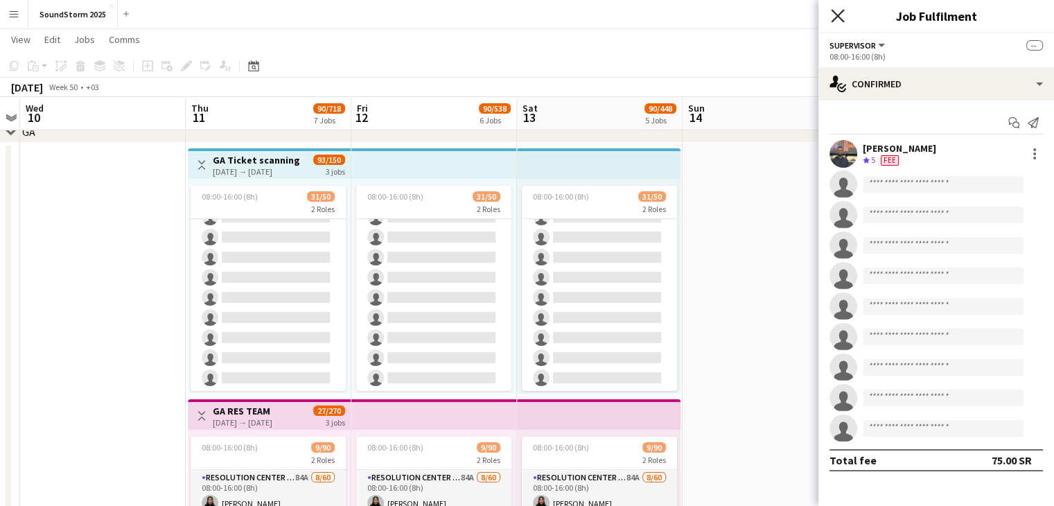
click at [833, 21] on icon at bounding box center [837, 15] width 13 height 13
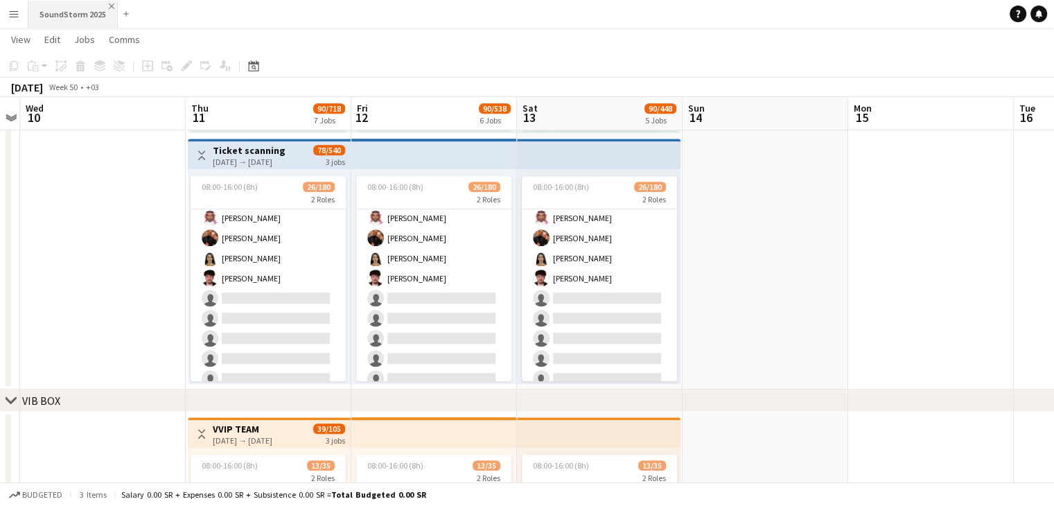
click at [109, 6] on app-icon "Close" at bounding box center [112, 6] width 6 height 6
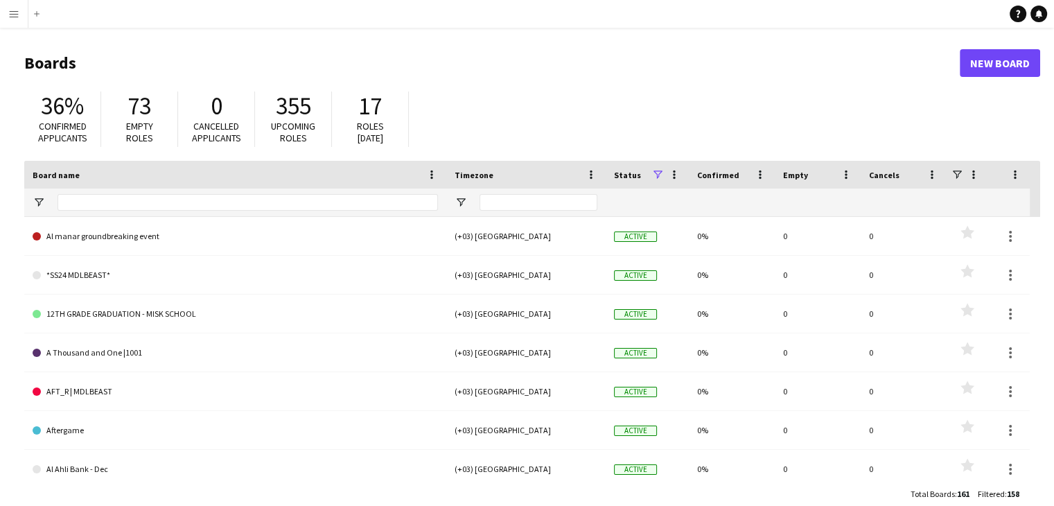
click at [14, 16] on app-icon "Menu" at bounding box center [13, 13] width 11 height 11
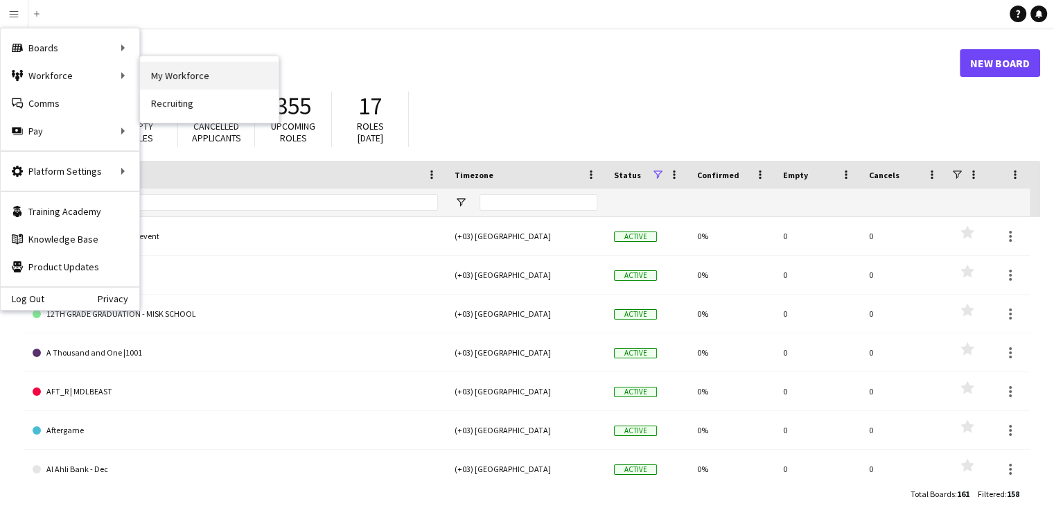
click at [176, 73] on link "My Workforce" at bounding box center [209, 76] width 139 height 28
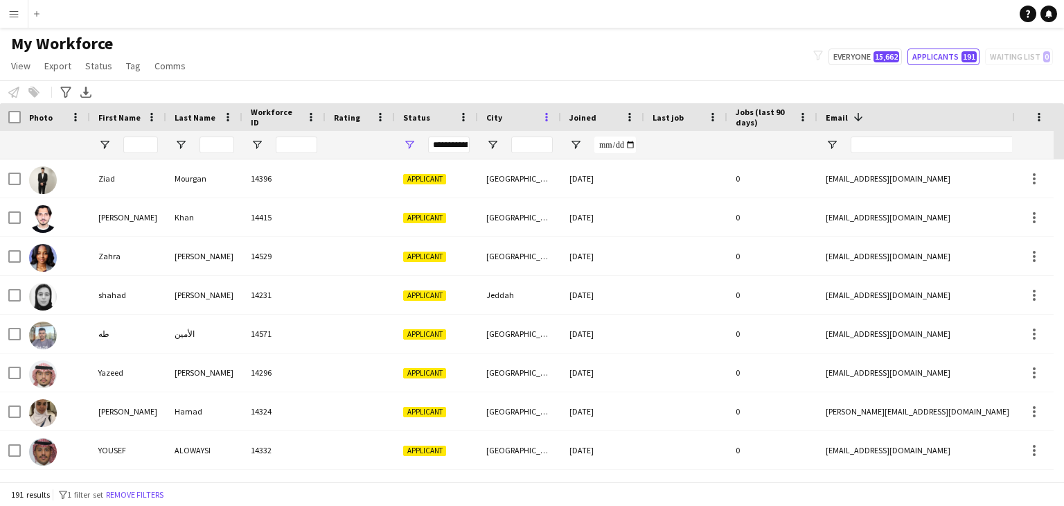
click at [543, 114] on span at bounding box center [547, 117] width 12 height 12
click at [493, 145] on span "Open Filter Menu" at bounding box center [492, 145] width 12 height 12
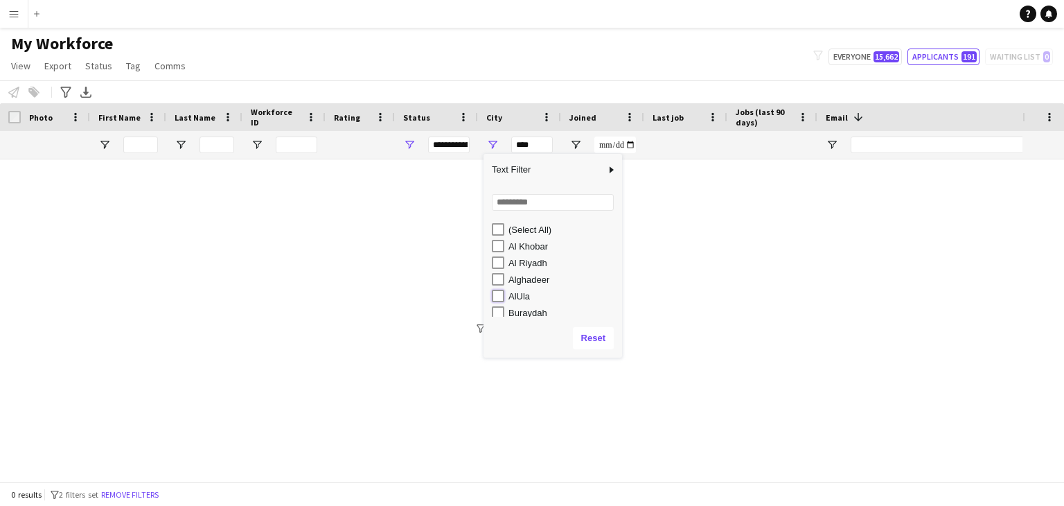
type input "*********"
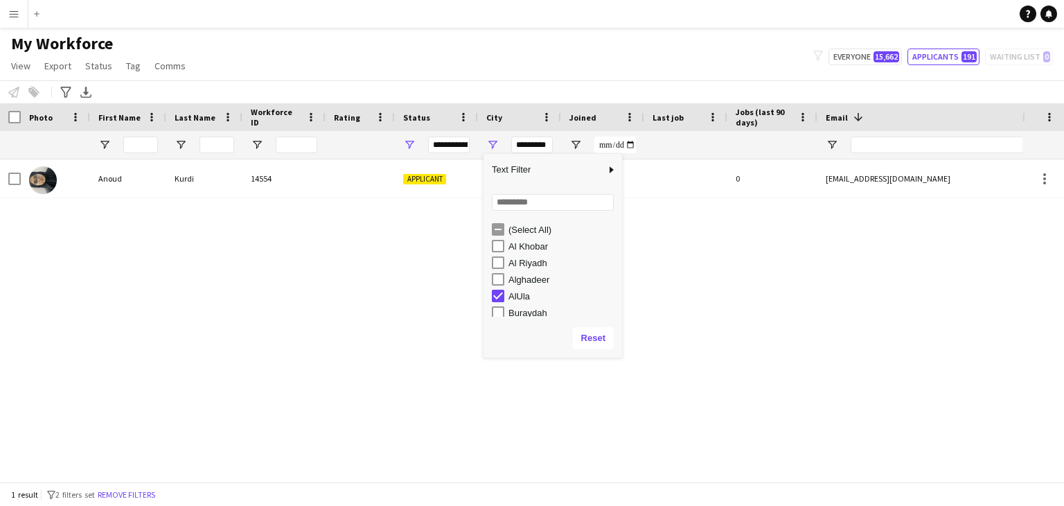
click at [801, 301] on div "Anoud Kurdi 14554 Applicant AlUla 28-09-2025 0 anoudkurdi.ak@gmail.com +9665662…" at bounding box center [511, 315] width 1023 height 312
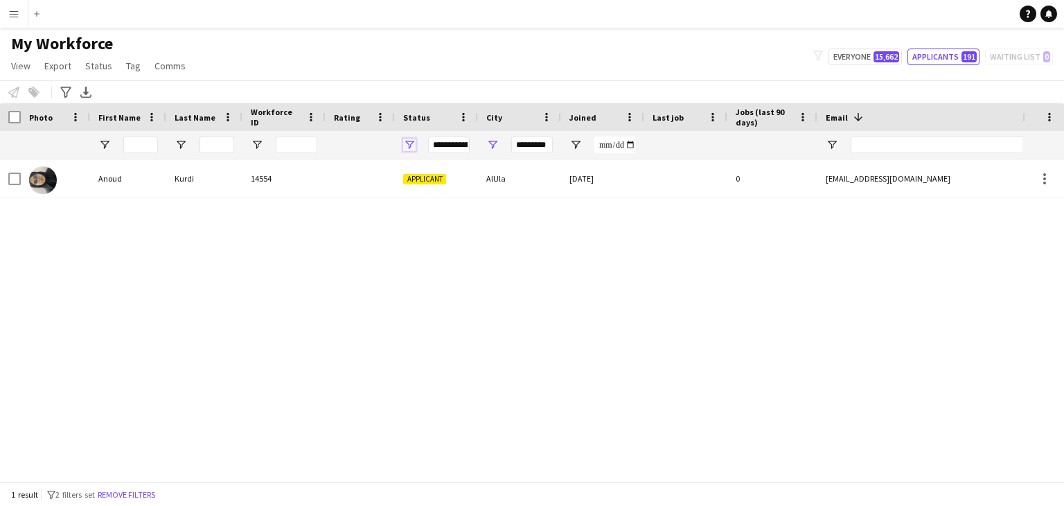
click at [413, 146] on span "Open Filter Menu" at bounding box center [409, 145] width 12 height 12
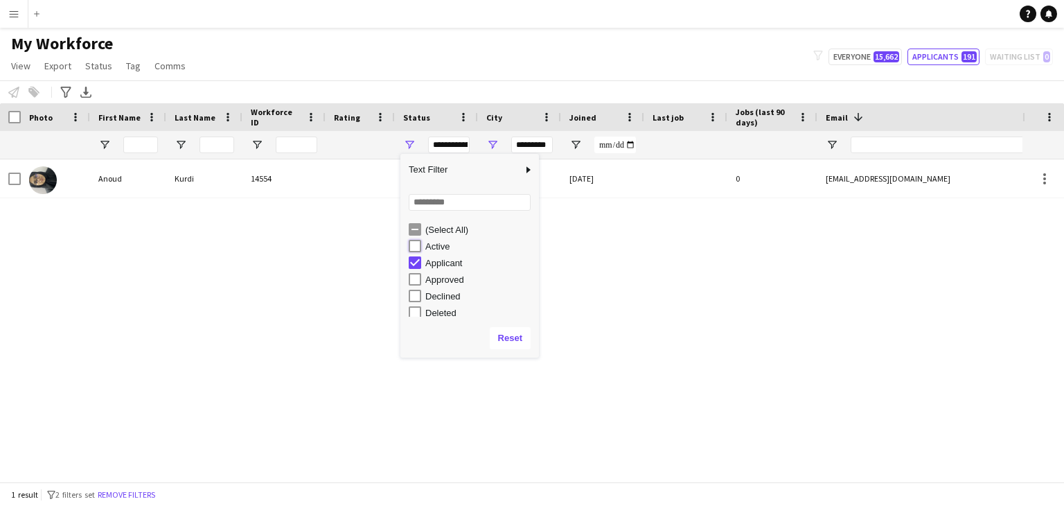
type input "**********"
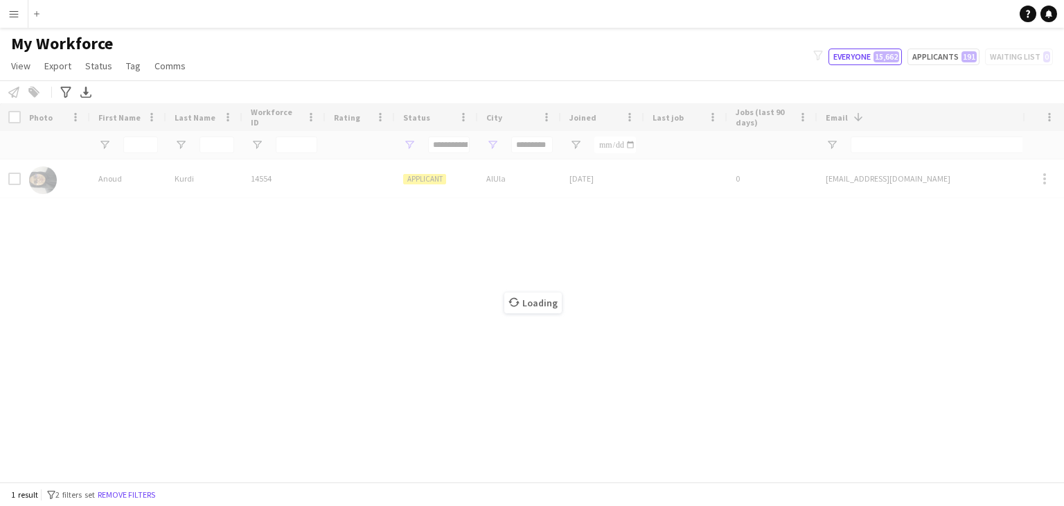
click at [577, 303] on div "Loading" at bounding box center [532, 292] width 1064 height 378
type input "*********"
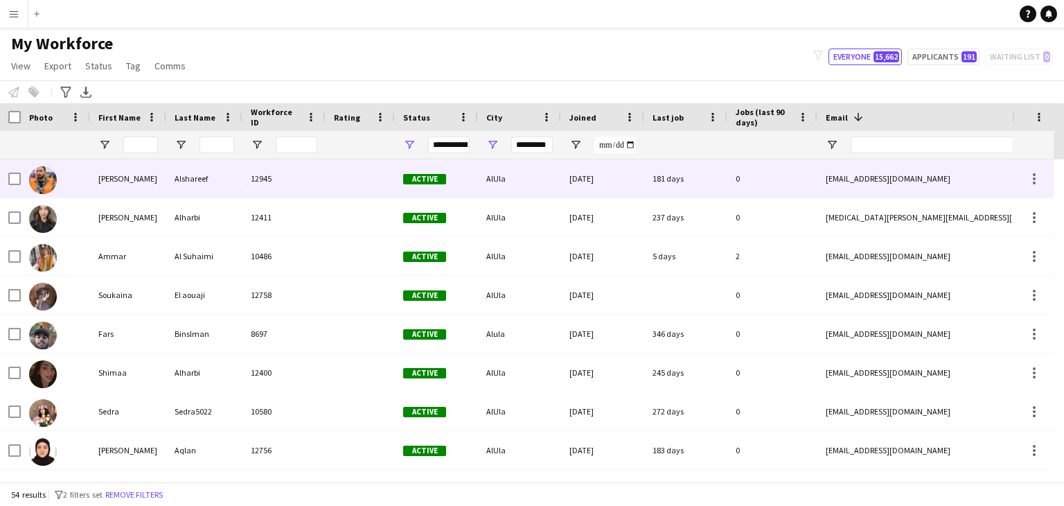
click at [47, 183] on img at bounding box center [43, 180] width 28 height 28
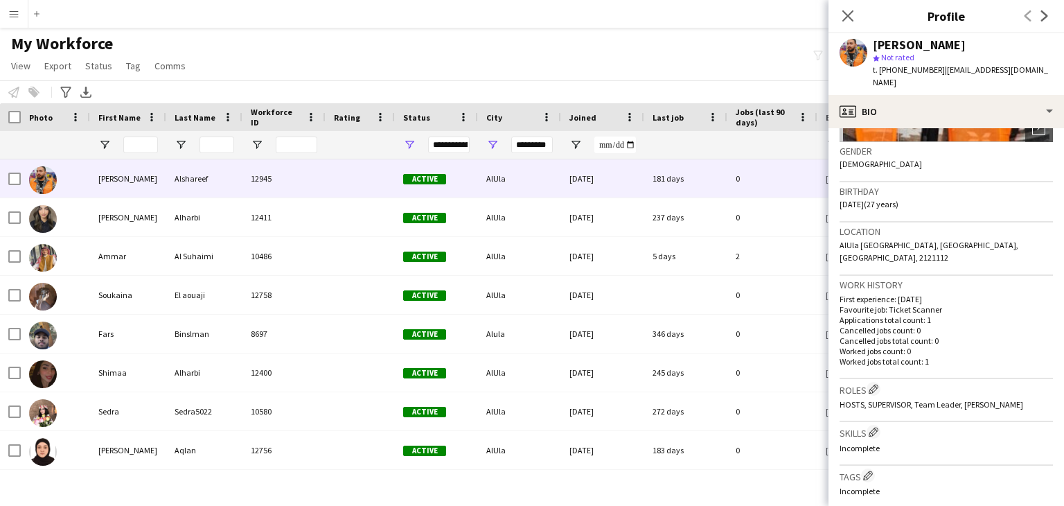
scroll to position [167, 0]
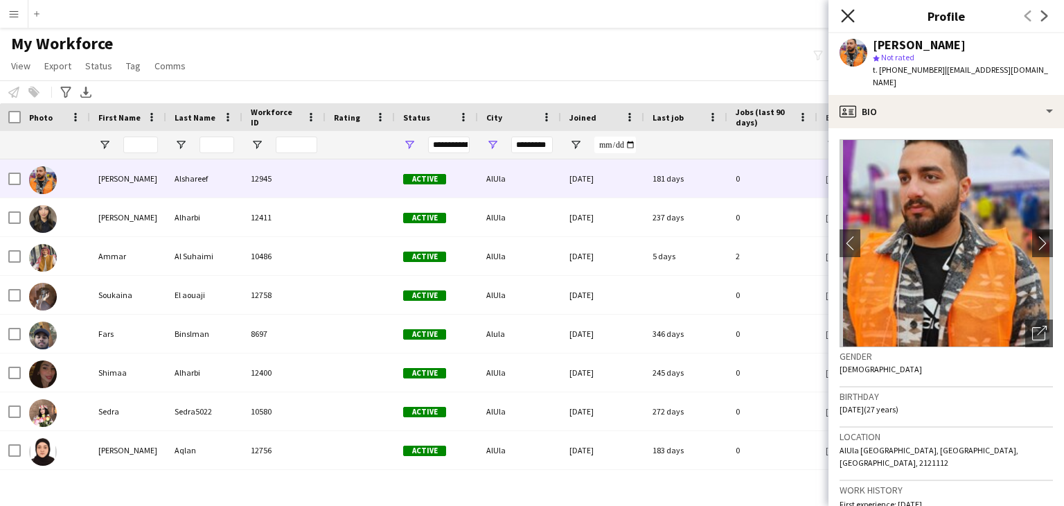
click at [849, 15] on icon at bounding box center [847, 15] width 13 height 13
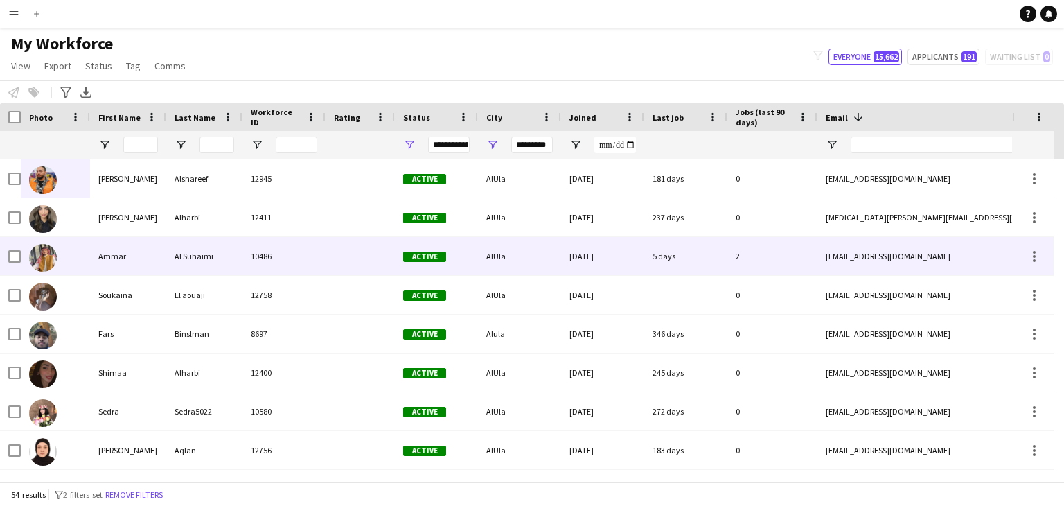
click at [47, 260] on img at bounding box center [43, 258] width 28 height 28
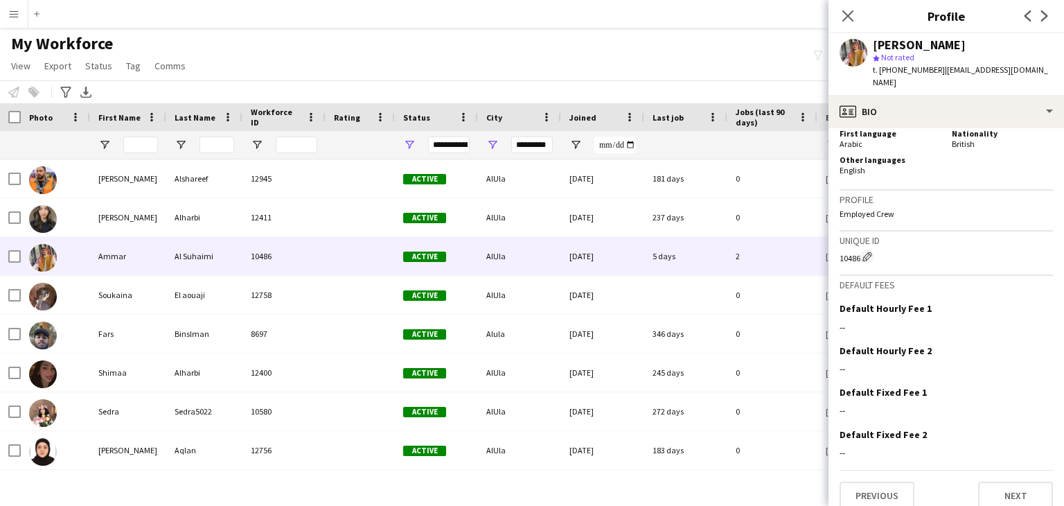
scroll to position [132, 0]
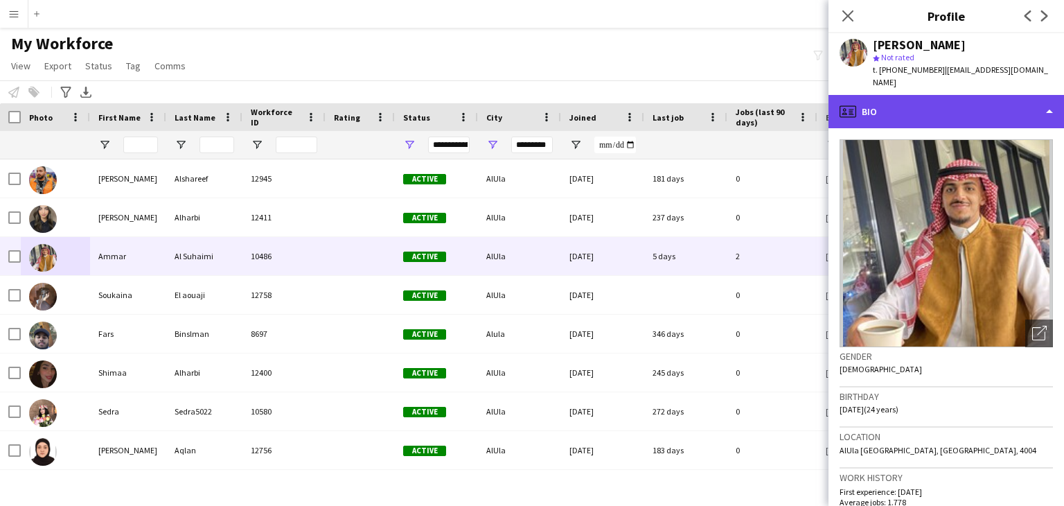
click at [1033, 103] on div "profile Bio" at bounding box center [947, 111] width 236 height 33
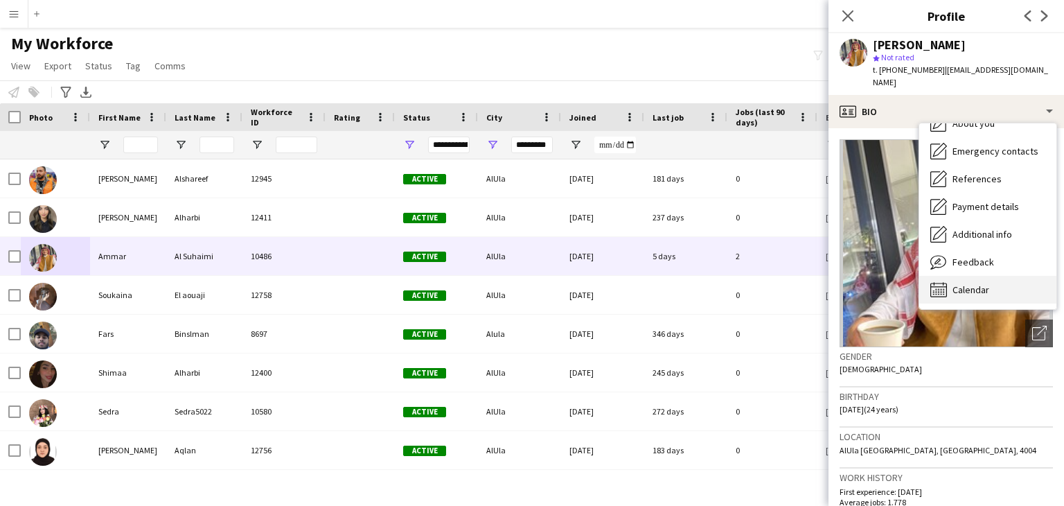
click at [978, 283] on span "Calendar" at bounding box center [971, 289] width 37 height 12
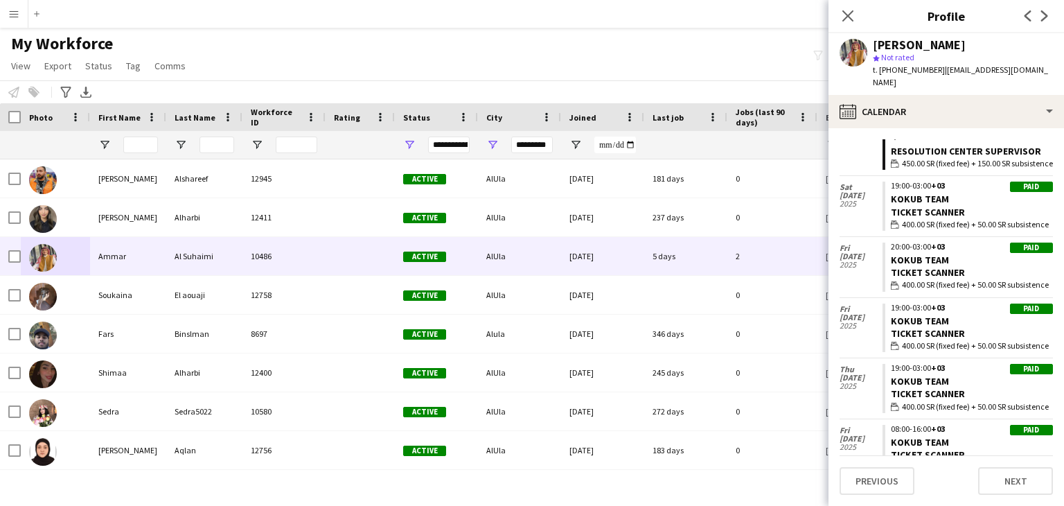
scroll to position [277, 0]
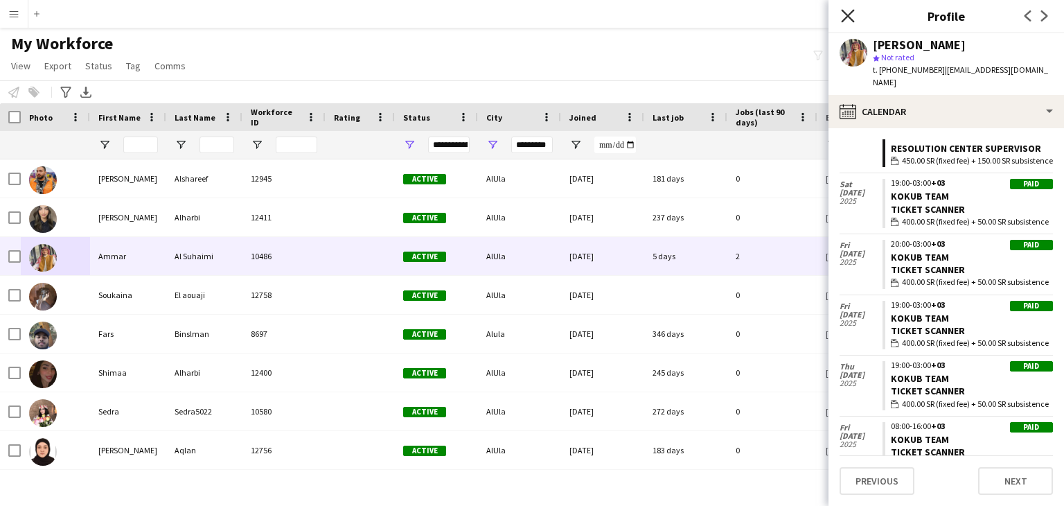
click at [845, 19] on icon at bounding box center [847, 15] width 13 height 13
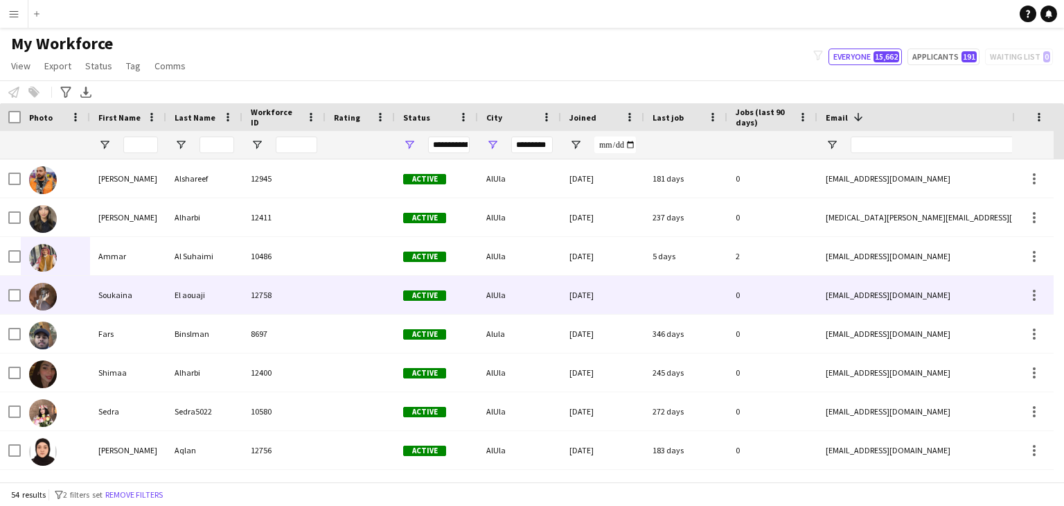
click at [36, 297] on img at bounding box center [43, 297] width 28 height 28
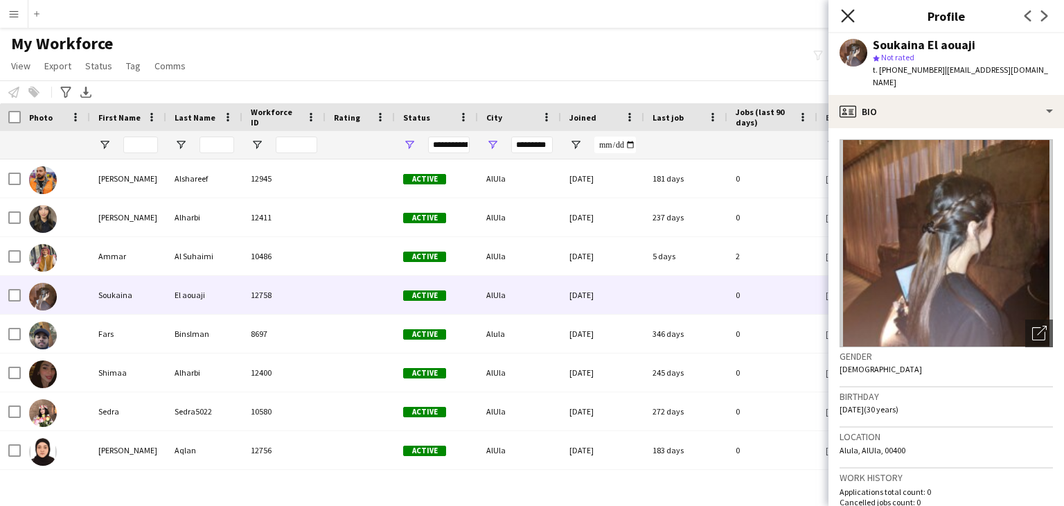
click at [848, 15] on icon at bounding box center [847, 15] width 13 height 13
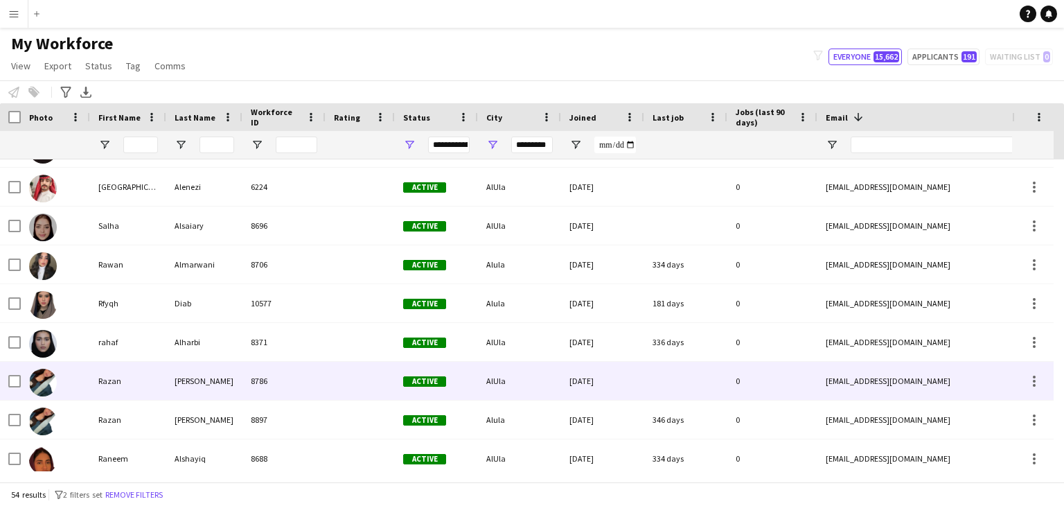
scroll to position [304, 0]
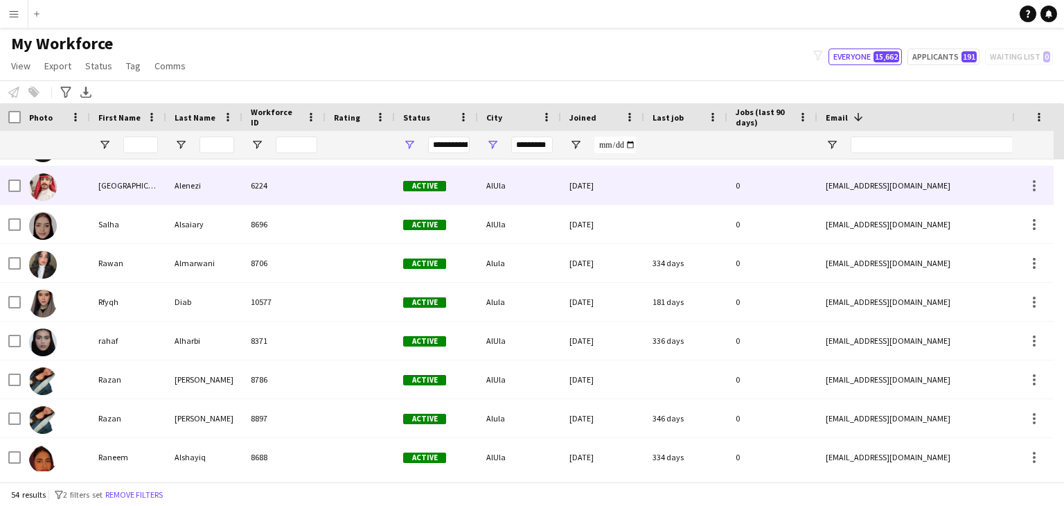
click at [44, 189] on img at bounding box center [43, 187] width 28 height 28
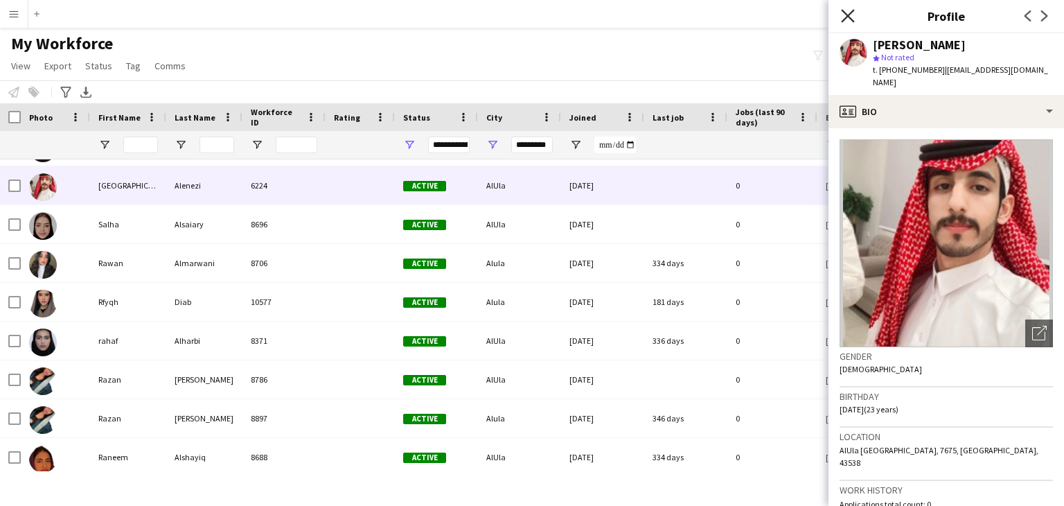
click at [850, 19] on icon "Close pop-in" at bounding box center [847, 15] width 13 height 13
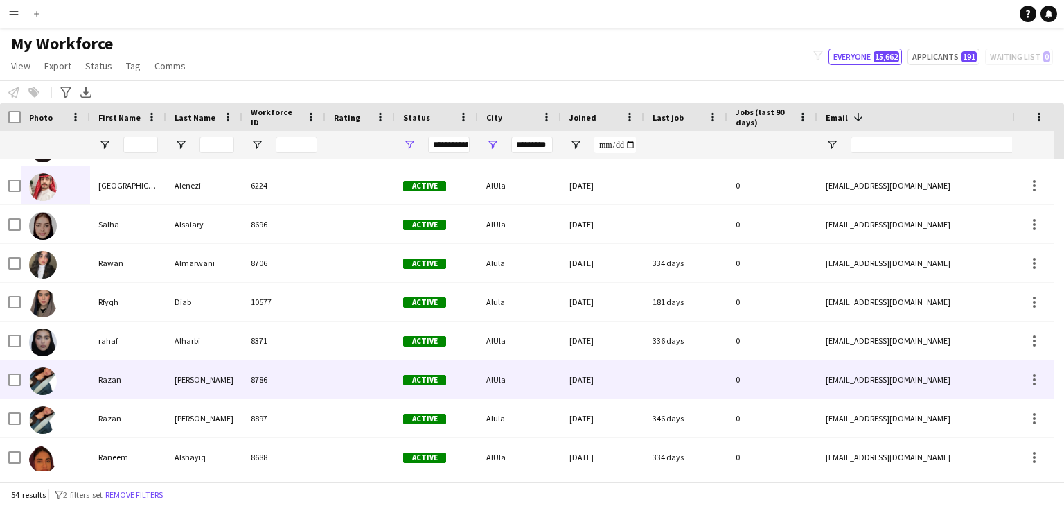
scroll to position [367, 0]
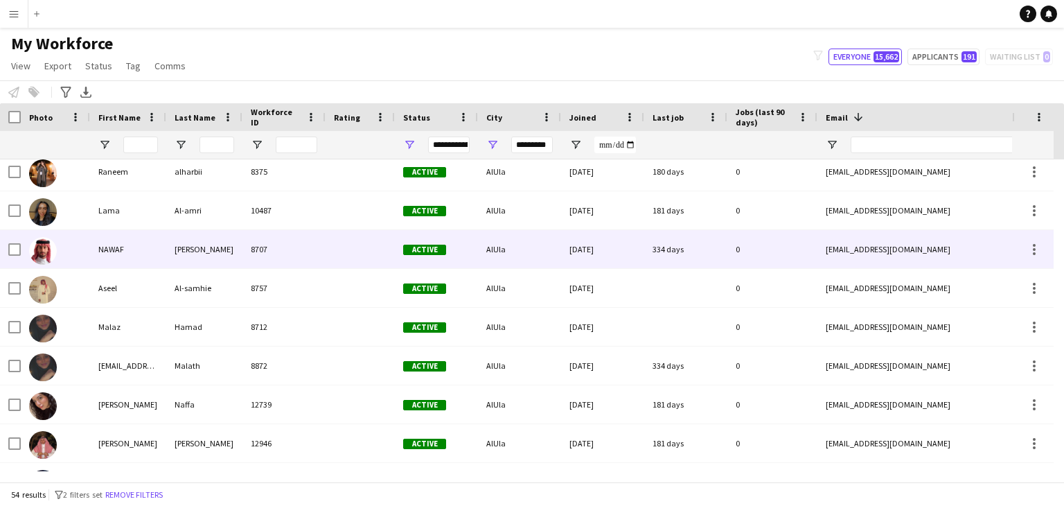
click at [36, 250] on img at bounding box center [43, 251] width 28 height 28
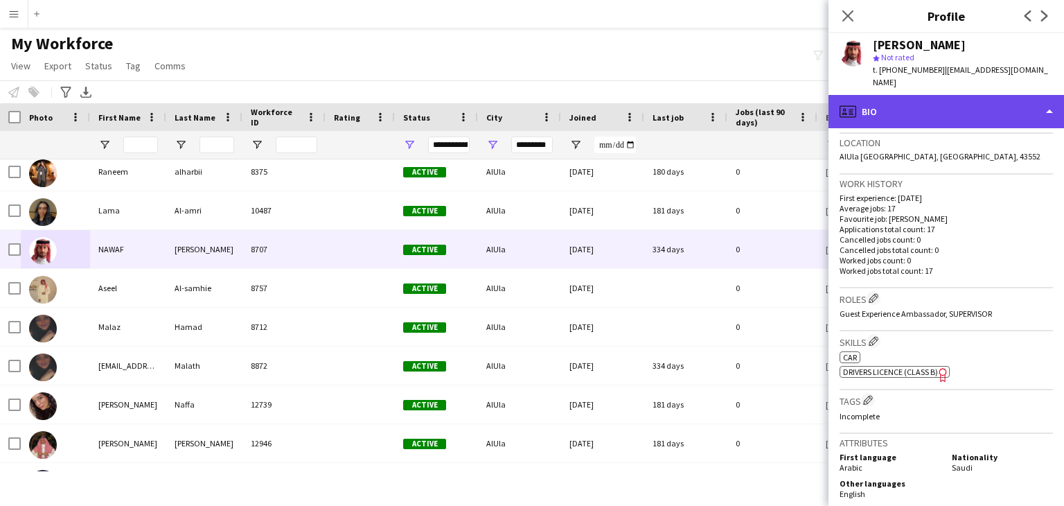
click at [1015, 105] on div "profile Bio" at bounding box center [947, 111] width 236 height 33
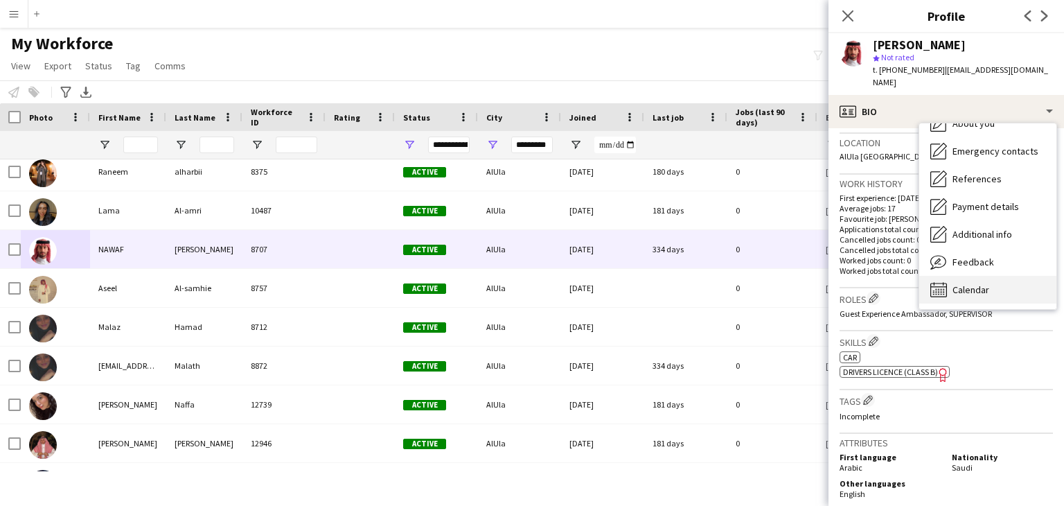
click at [981, 276] on div "Calendar Calendar" at bounding box center [988, 290] width 137 height 28
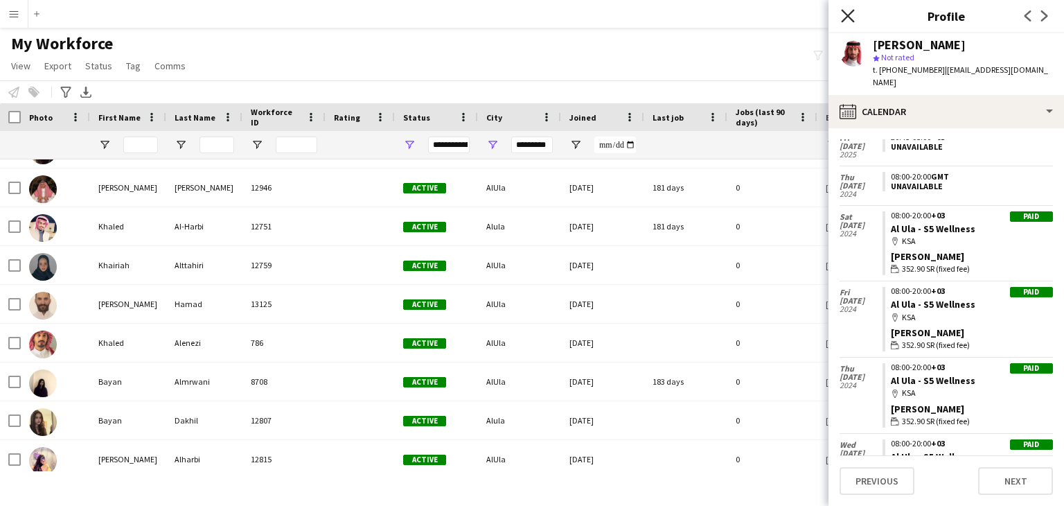
click at [845, 18] on icon at bounding box center [847, 15] width 13 height 13
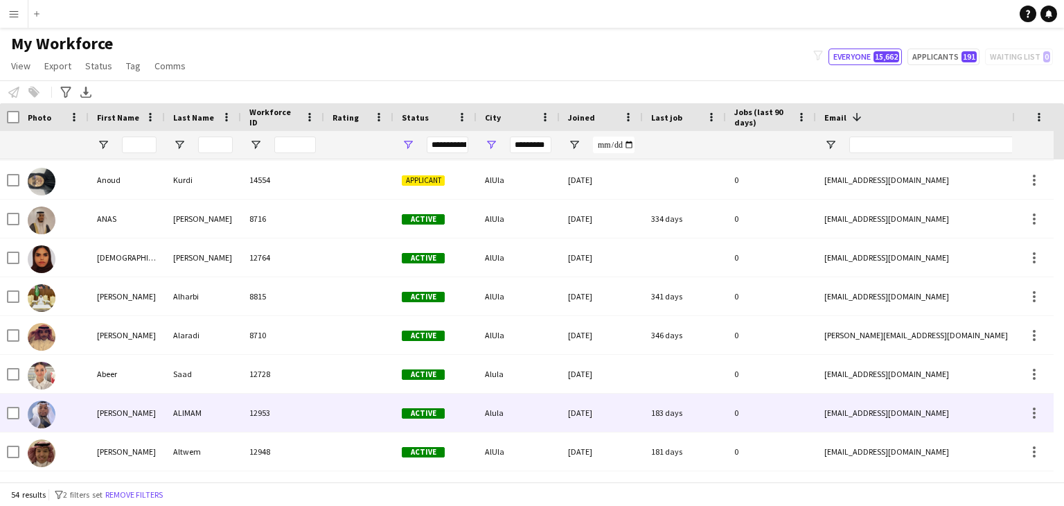
click at [40, 416] on img at bounding box center [42, 415] width 28 height 28
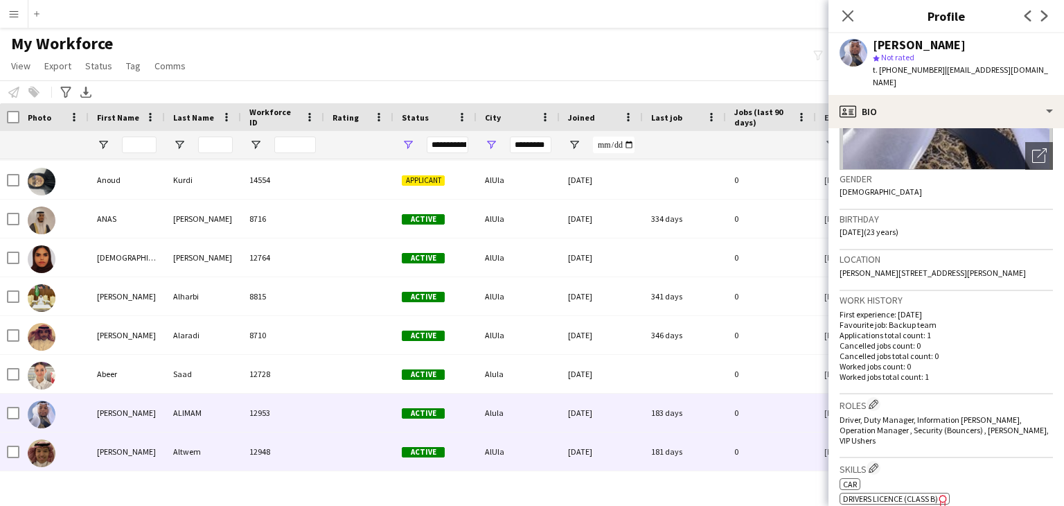
click at [36, 455] on img at bounding box center [42, 453] width 28 height 28
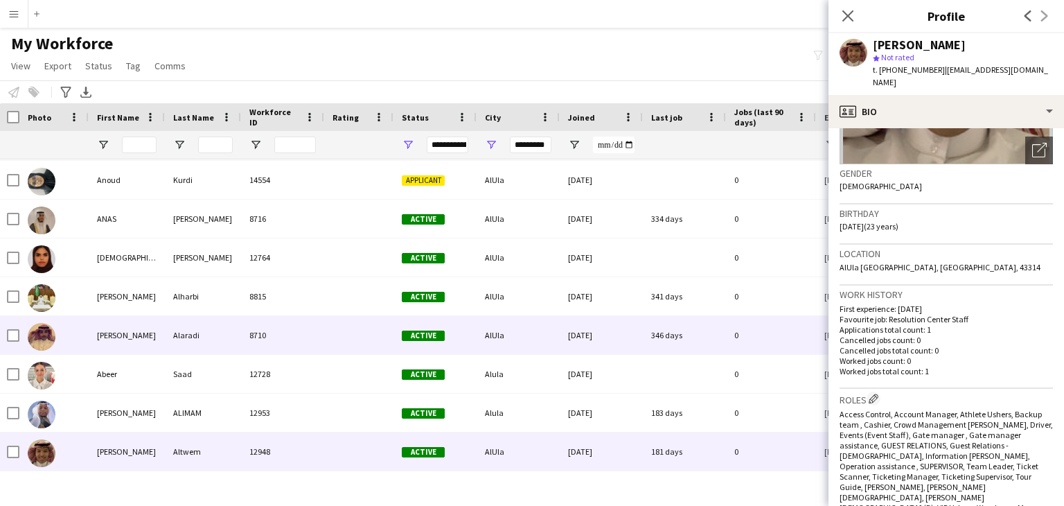
click at [41, 331] on img at bounding box center [42, 337] width 28 height 28
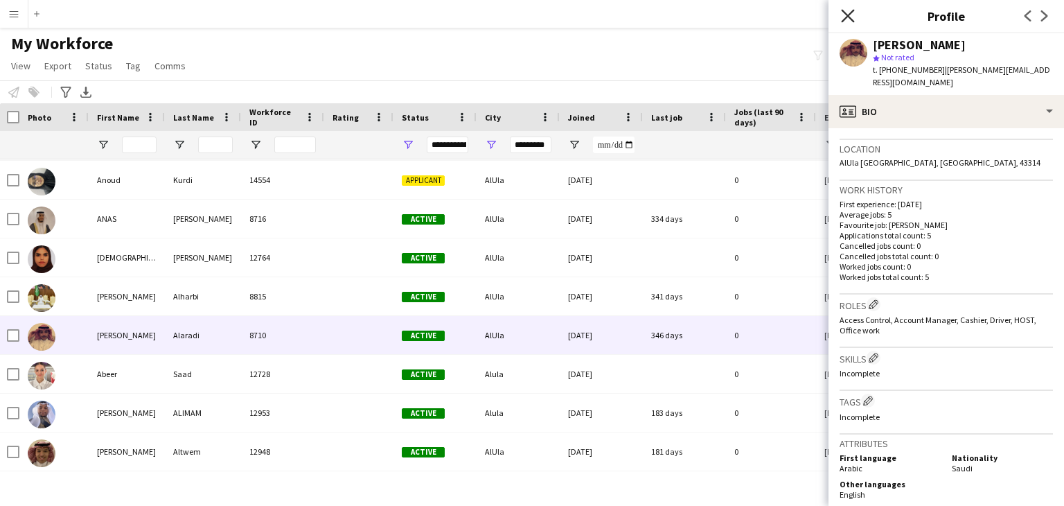
click at [852, 15] on icon "Close pop-in" at bounding box center [847, 15] width 13 height 13
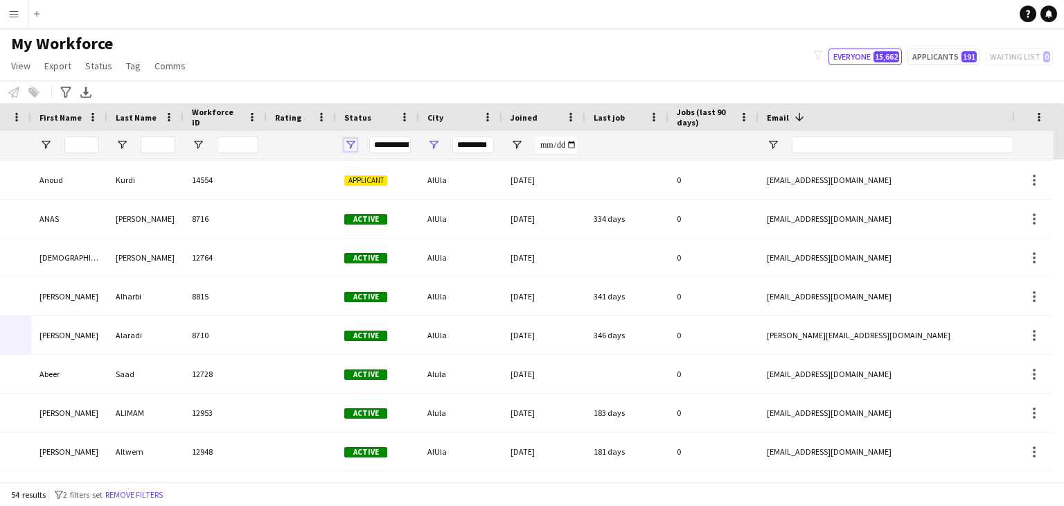
click at [352, 142] on span "Open Filter Menu" at bounding box center [350, 145] width 12 height 12
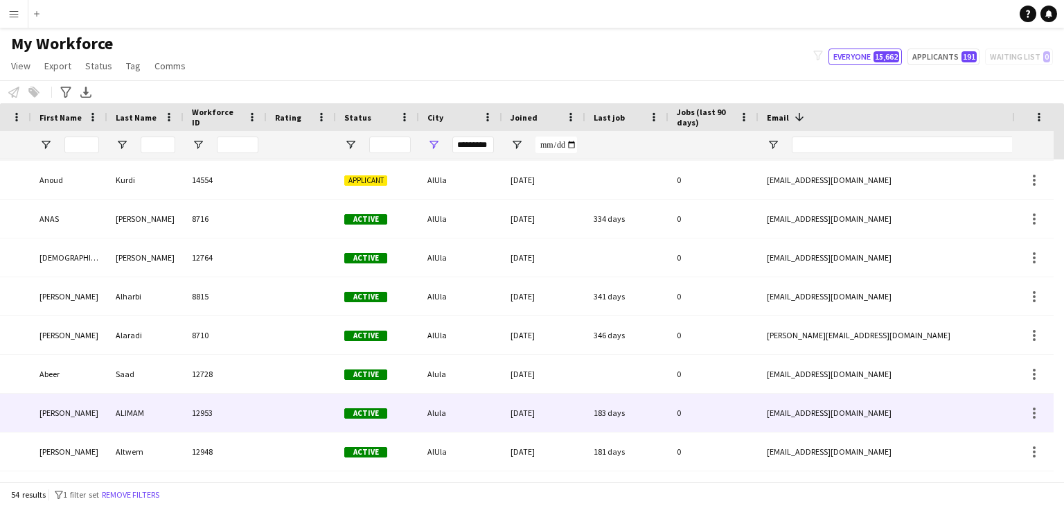
click at [559, 399] on div "20-03-2025" at bounding box center [543, 413] width 83 height 38
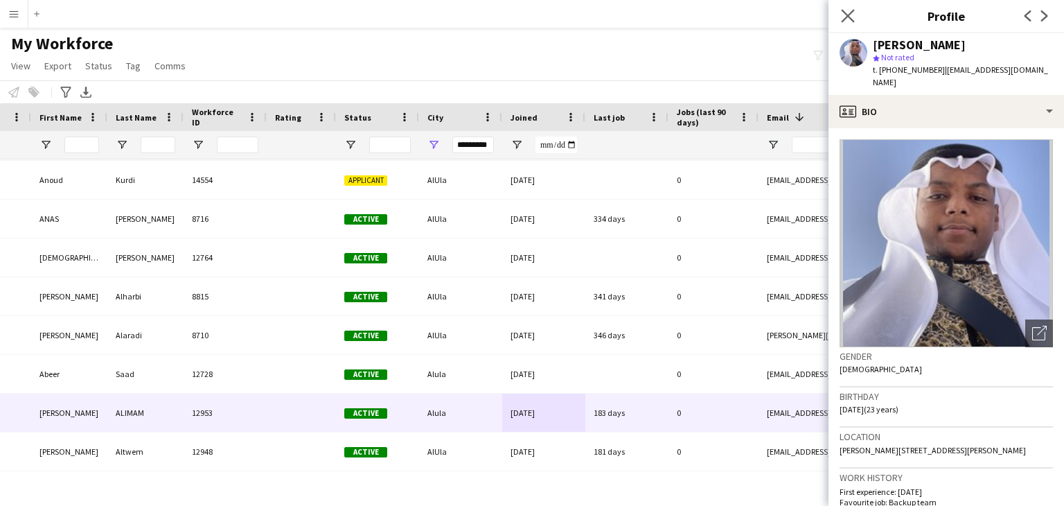
click at [845, 22] on icon "Close pop-in" at bounding box center [847, 15] width 13 height 13
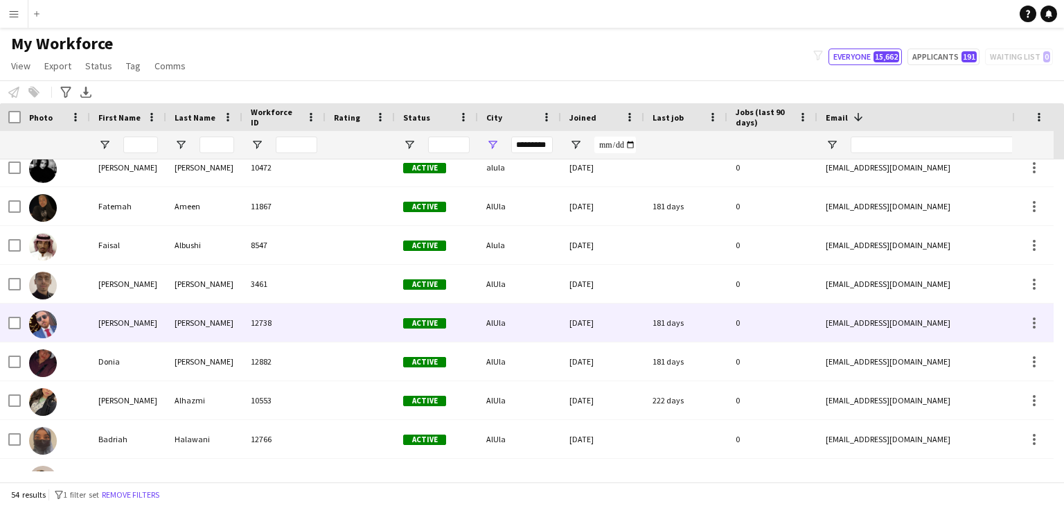
click at [42, 322] on img at bounding box center [43, 324] width 28 height 28
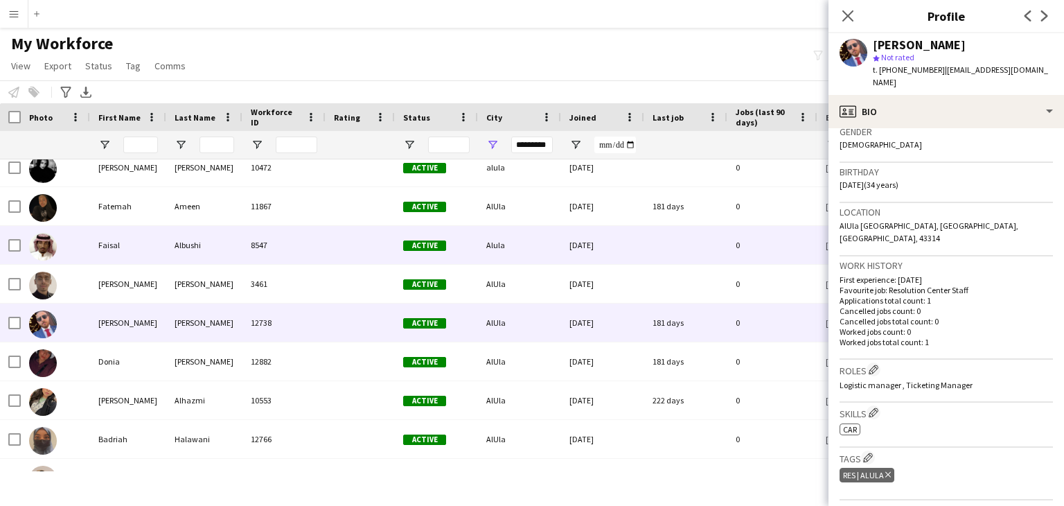
click at [40, 247] on img at bounding box center [43, 247] width 28 height 28
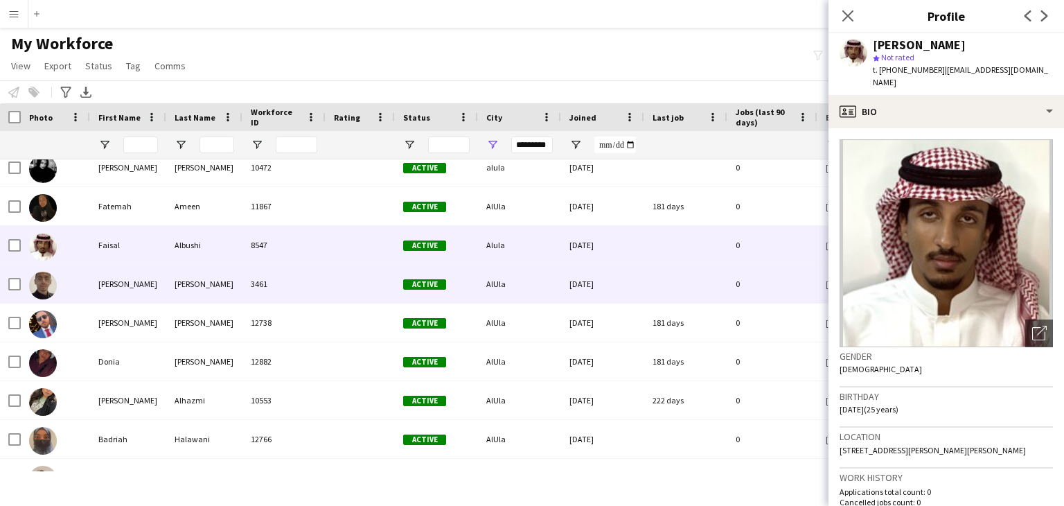
click at [45, 286] on img at bounding box center [43, 286] width 28 height 28
